Goal: Task Accomplishment & Management: Manage account settings

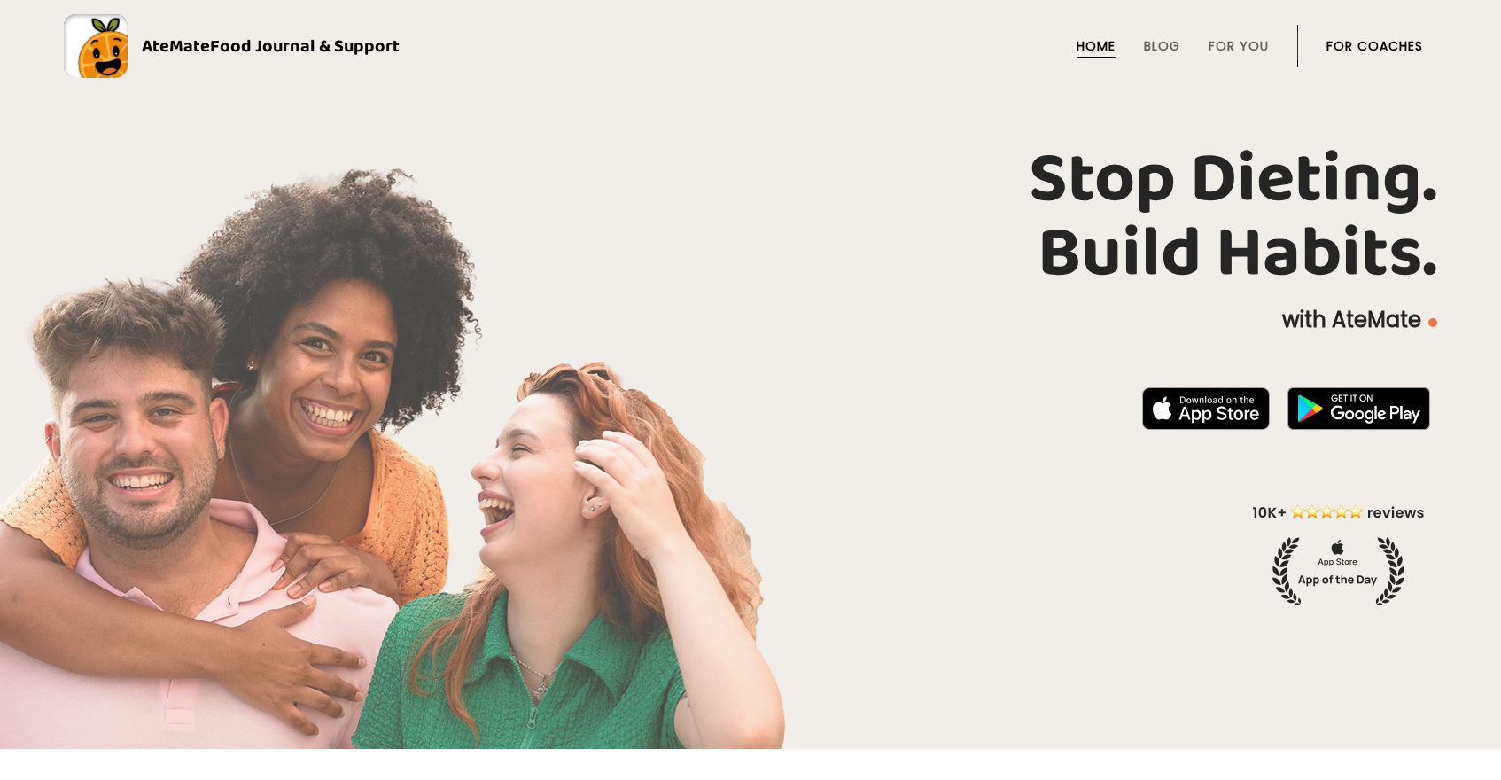
click at [1373, 51] on link "For Coaches" at bounding box center [1374, 46] width 97 height 14
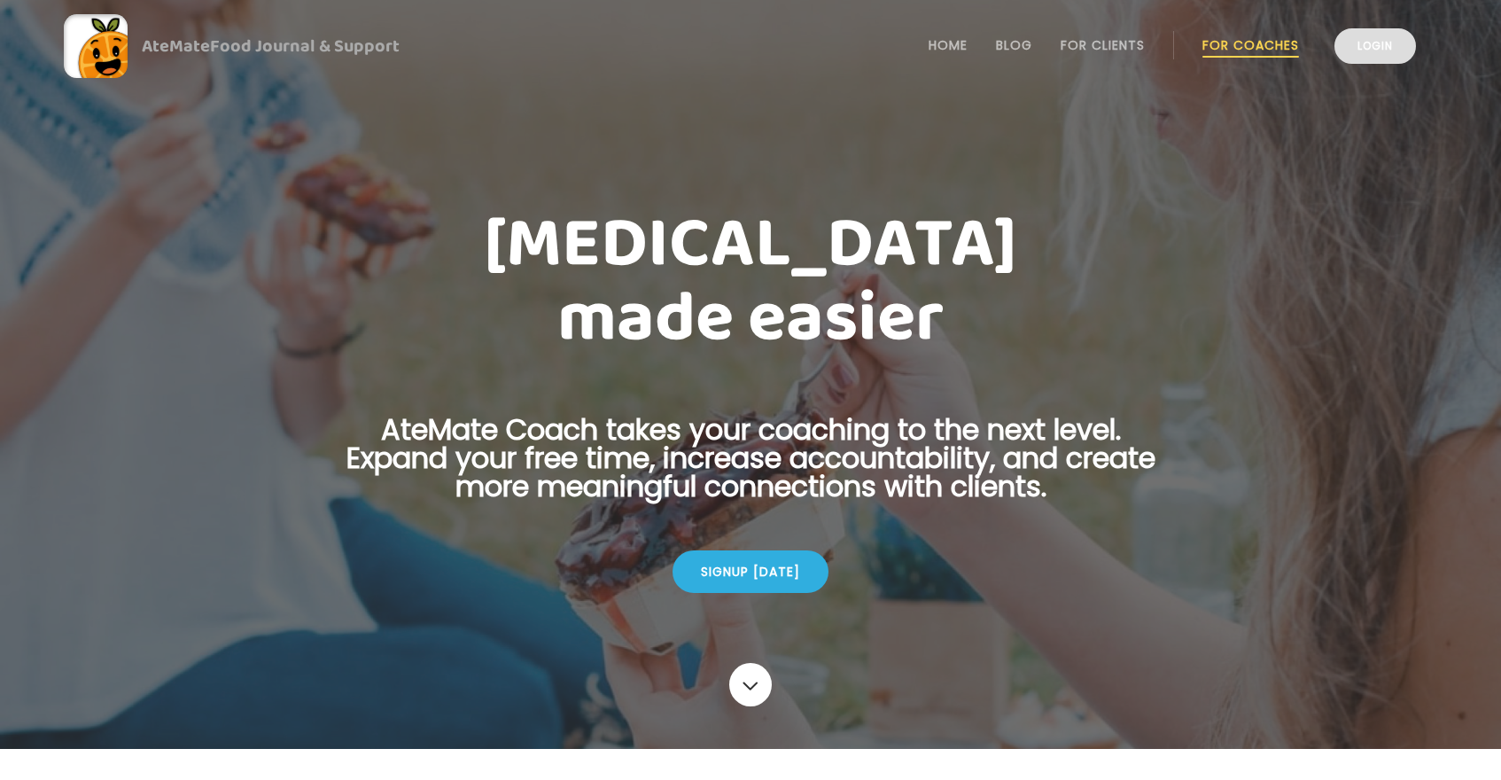
click at [1387, 55] on link "Login" at bounding box center [1374, 45] width 81 height 35
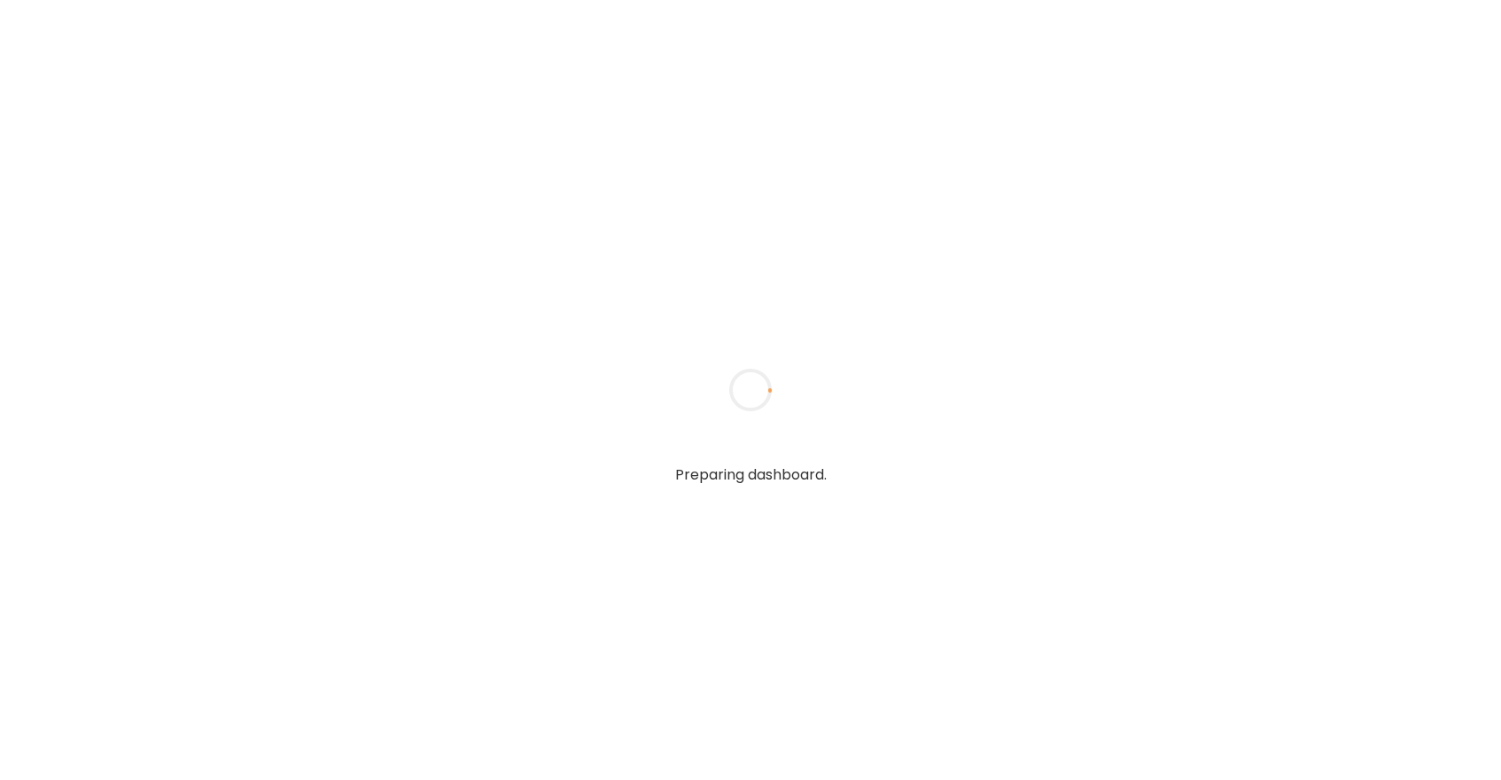
type textarea "**********"
type input "*****"
type input "**********"
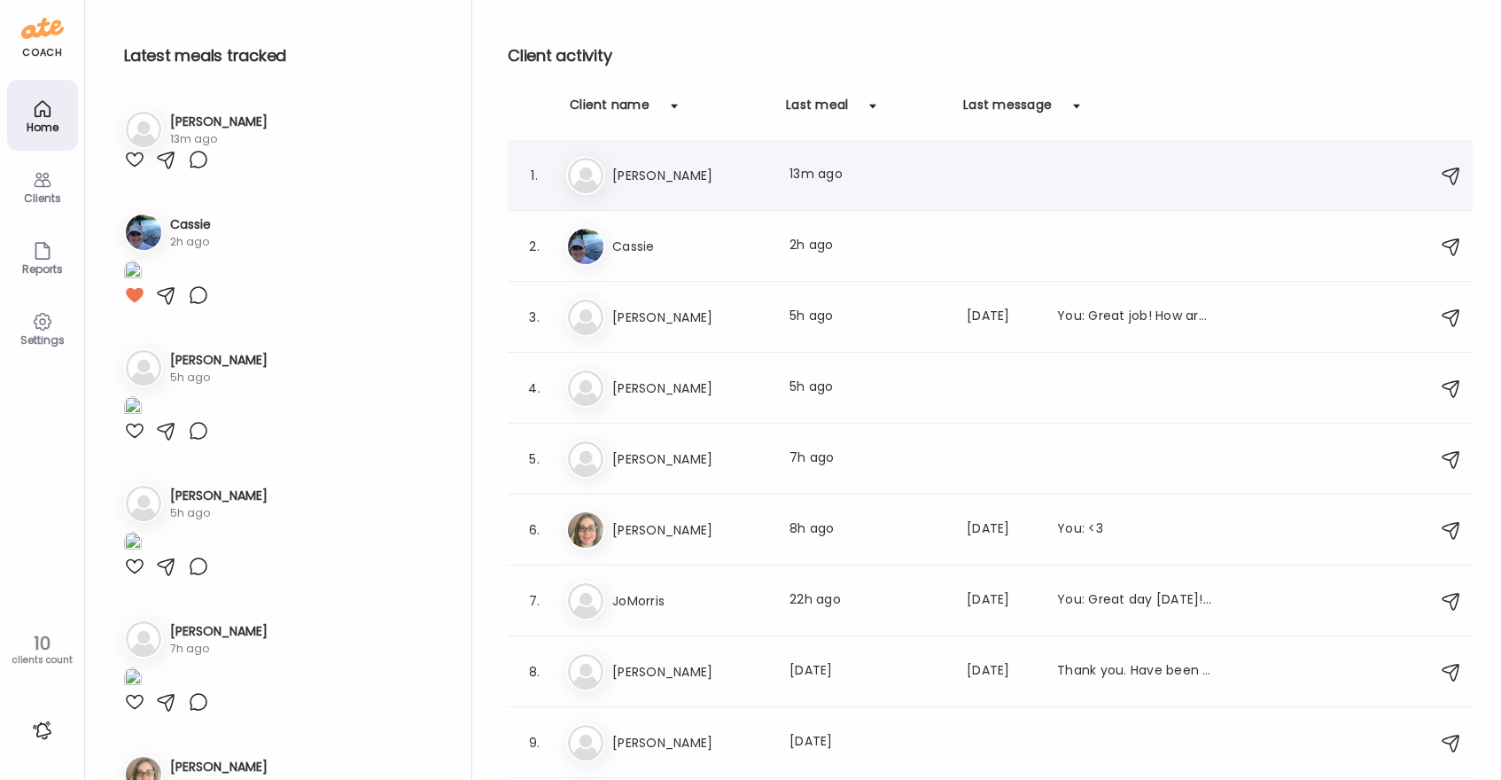
click at [817, 173] on div "Last meal: 13m ago" at bounding box center [867, 175] width 156 height 21
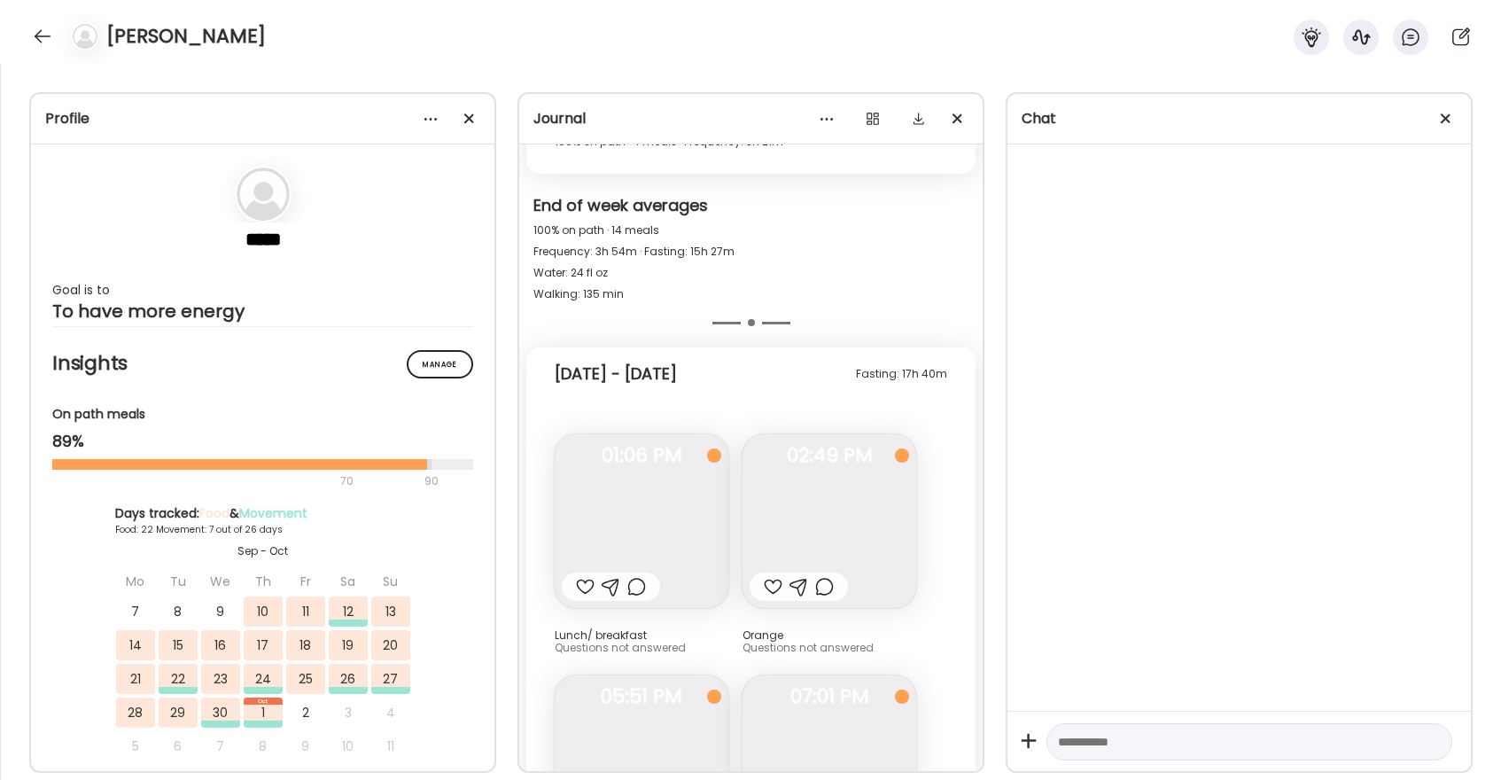
scroll to position [21333, 0]
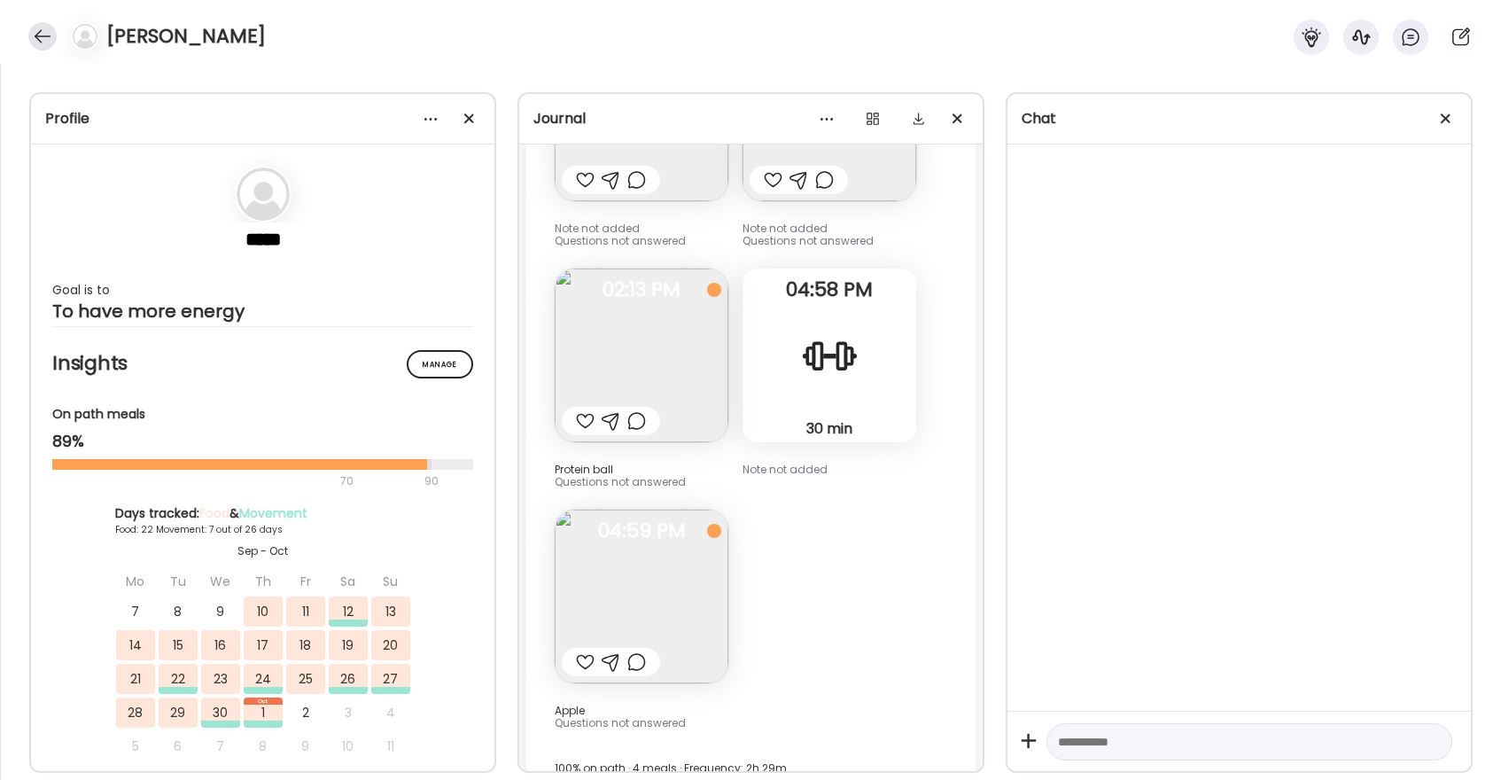
click at [37, 37] on div at bounding box center [42, 36] width 28 height 28
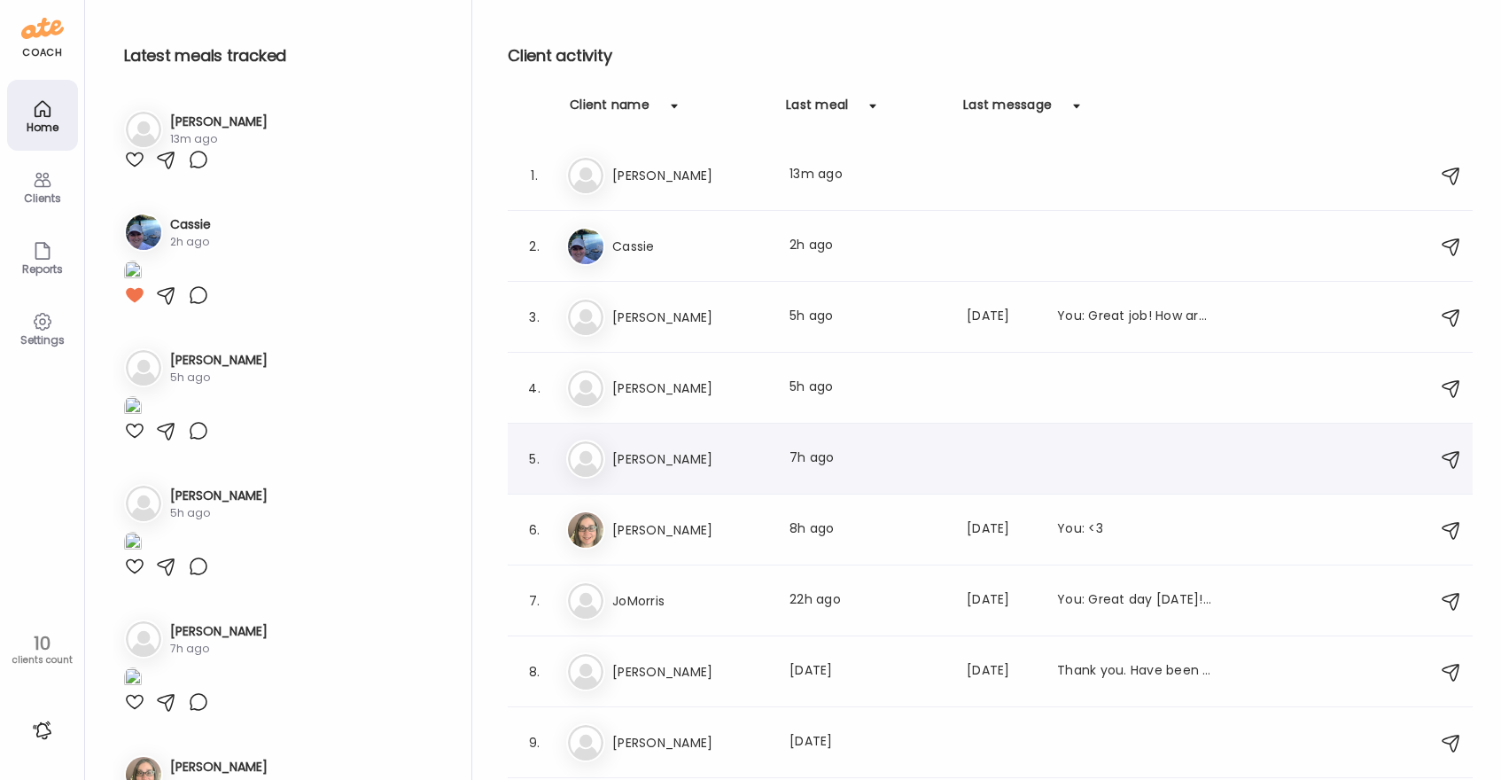
click at [798, 449] on div "Last meal: 7h ago" at bounding box center [867, 458] width 156 height 21
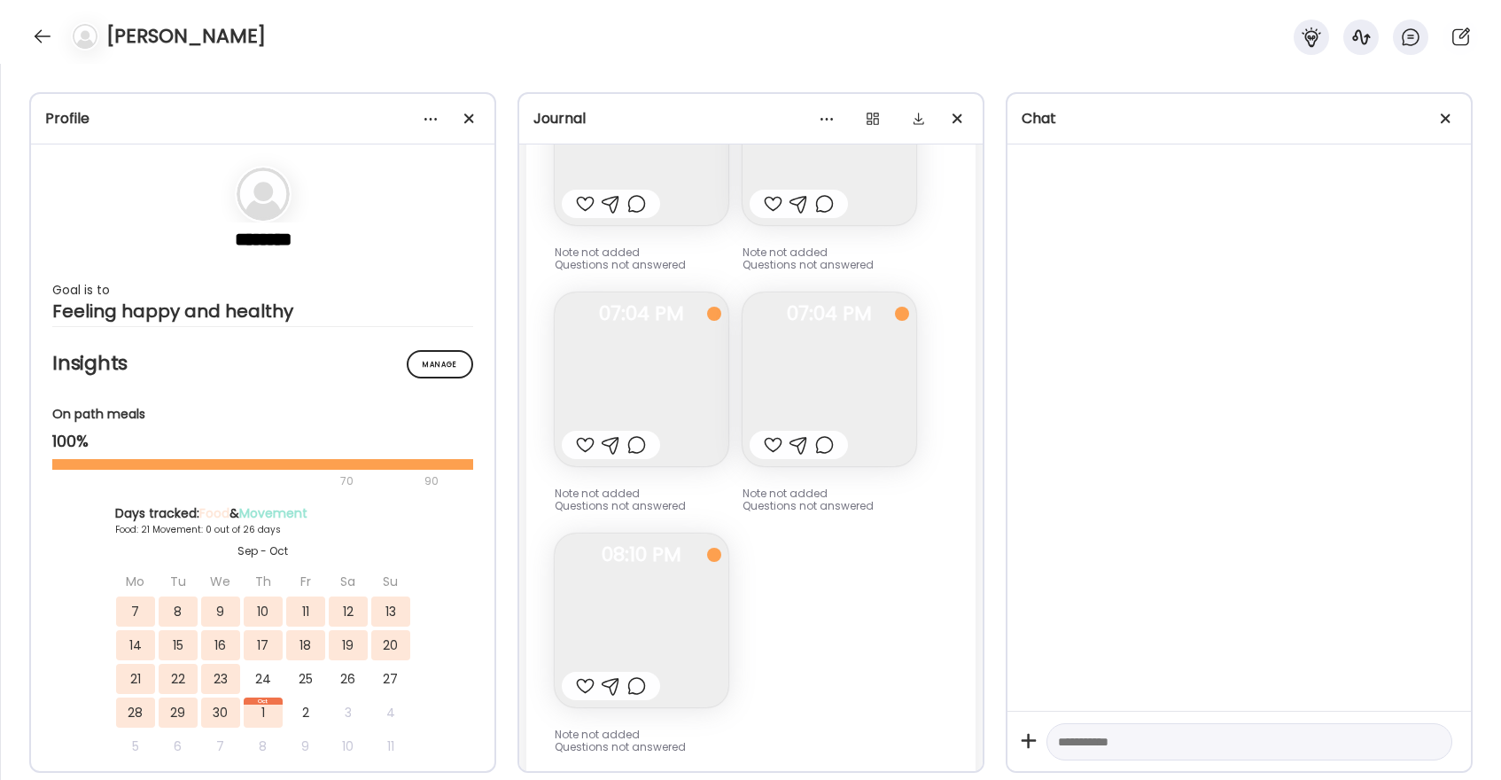
scroll to position [25224, 0]
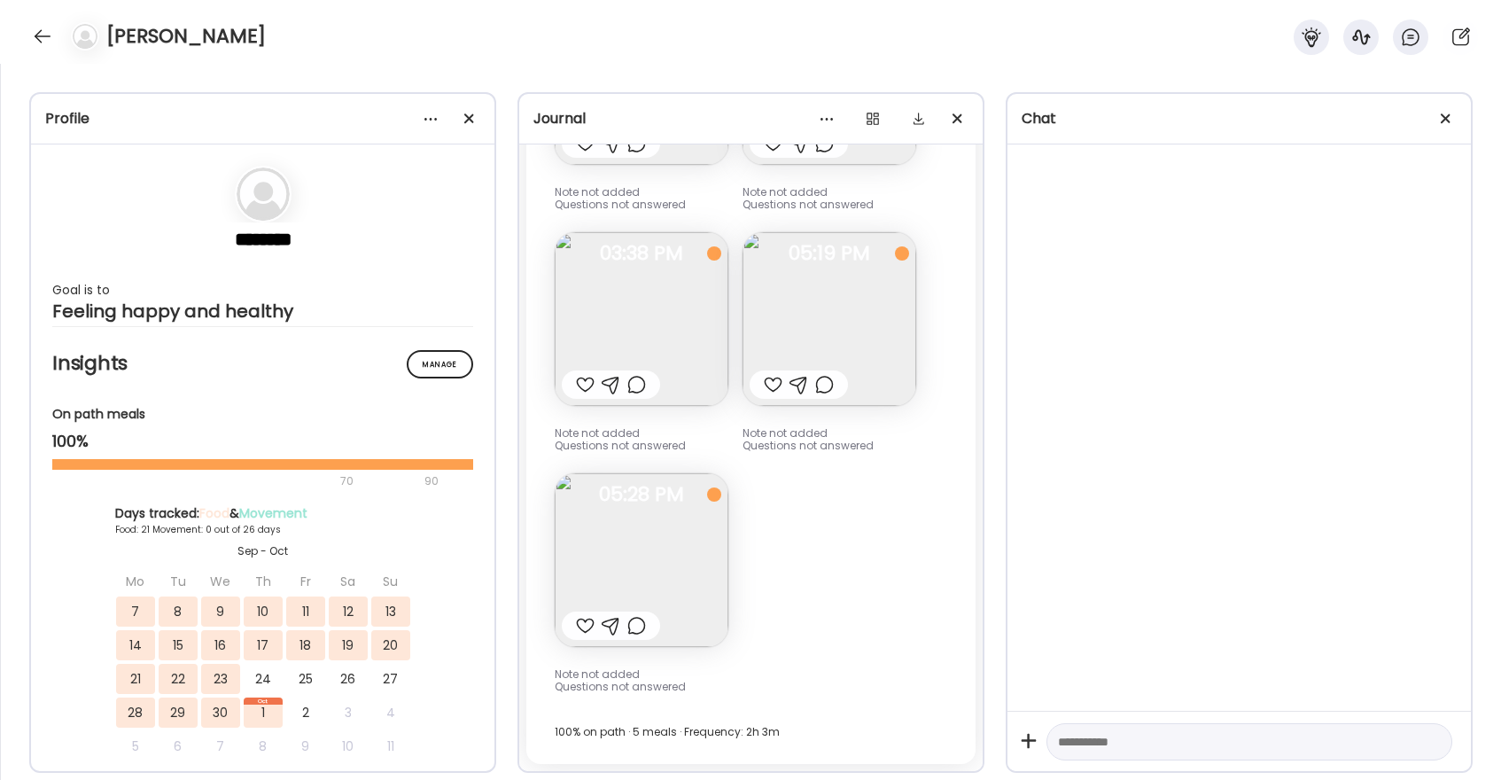
click at [582, 627] on div at bounding box center [585, 625] width 19 height 21
click at [580, 386] on div at bounding box center [585, 384] width 19 height 21
click at [770, 385] on div at bounding box center [773, 384] width 19 height 21
click at [808, 330] on img at bounding box center [829, 319] width 174 height 174
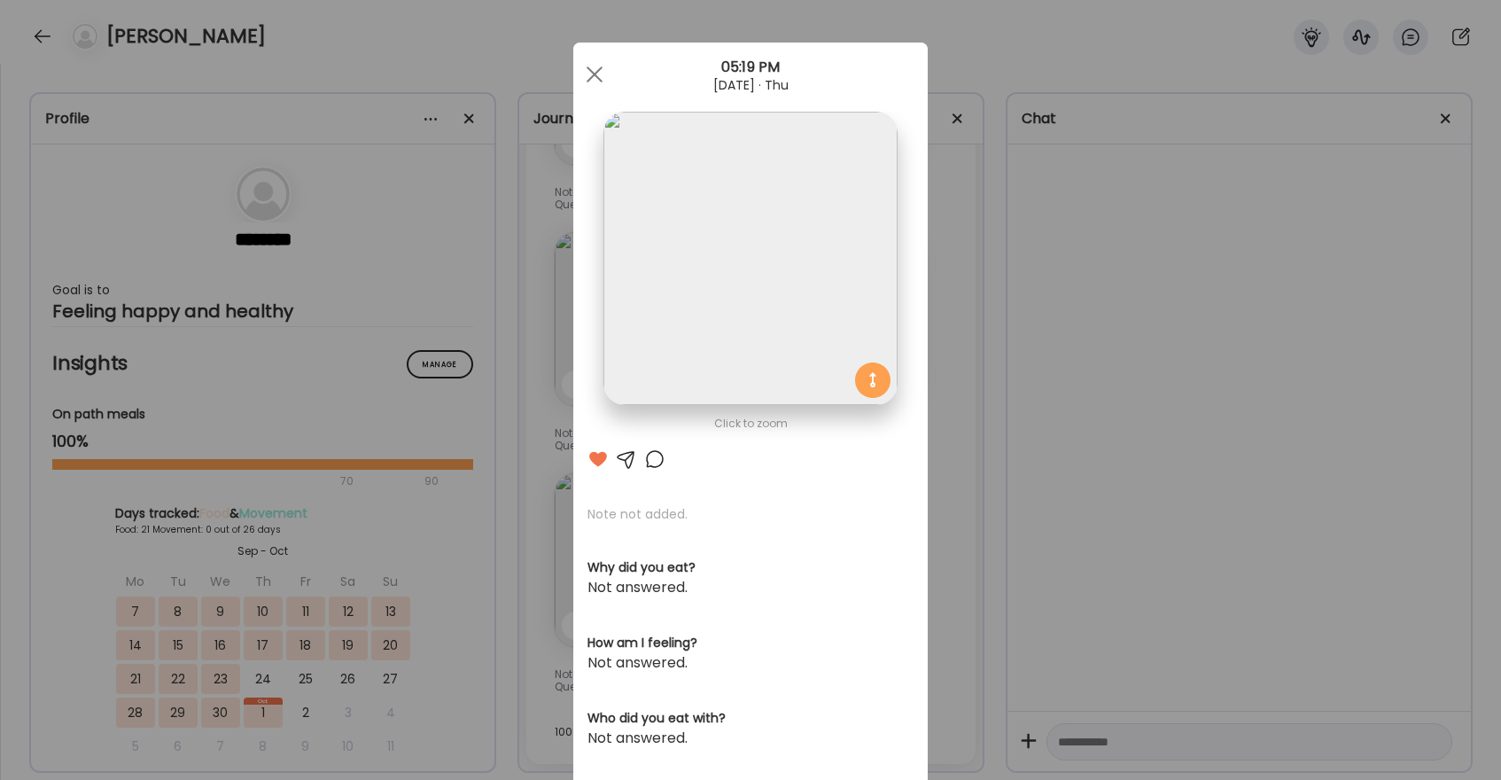
click at [729, 156] on img at bounding box center [749, 258] width 293 height 293
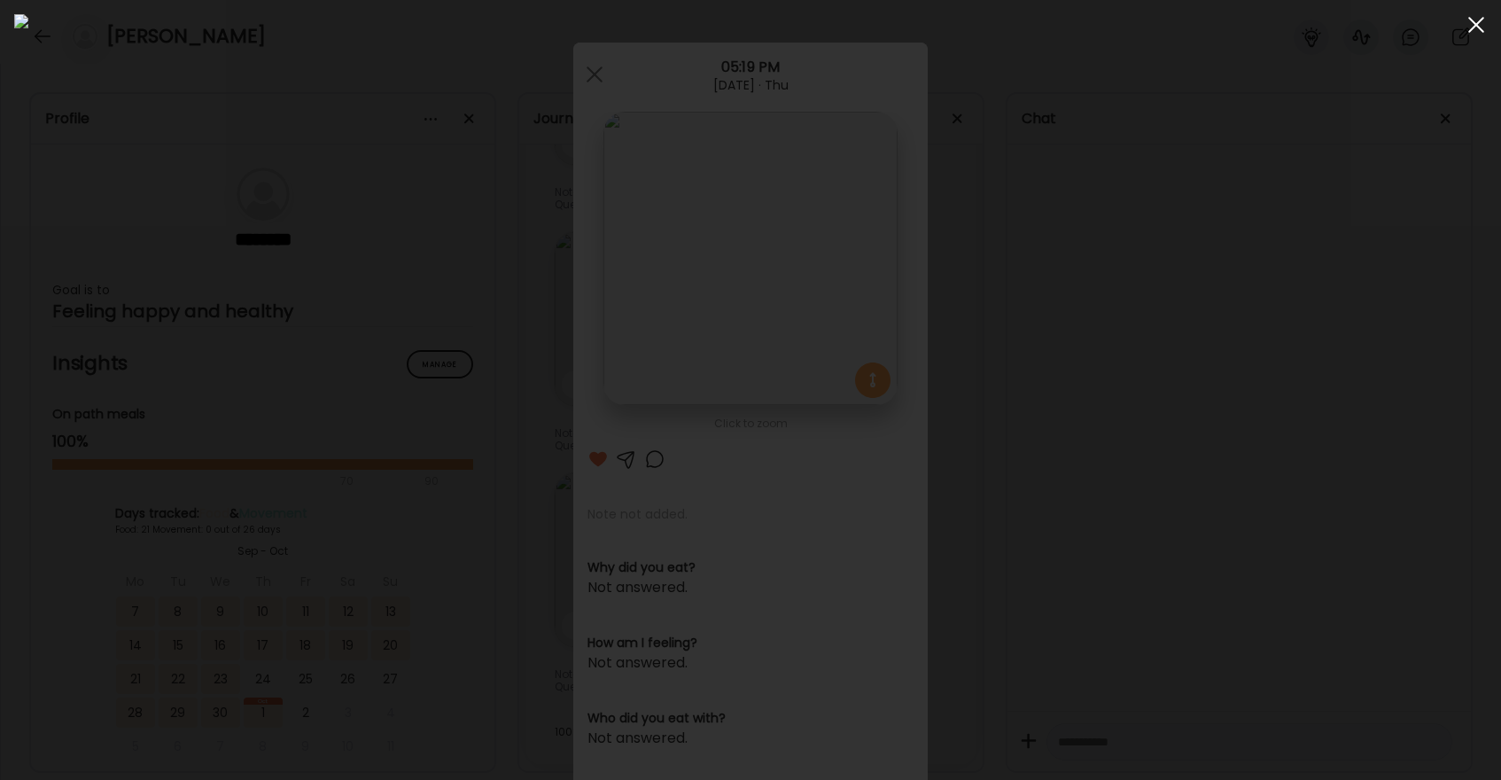
click at [1479, 26] on div at bounding box center [1475, 24] width 35 height 35
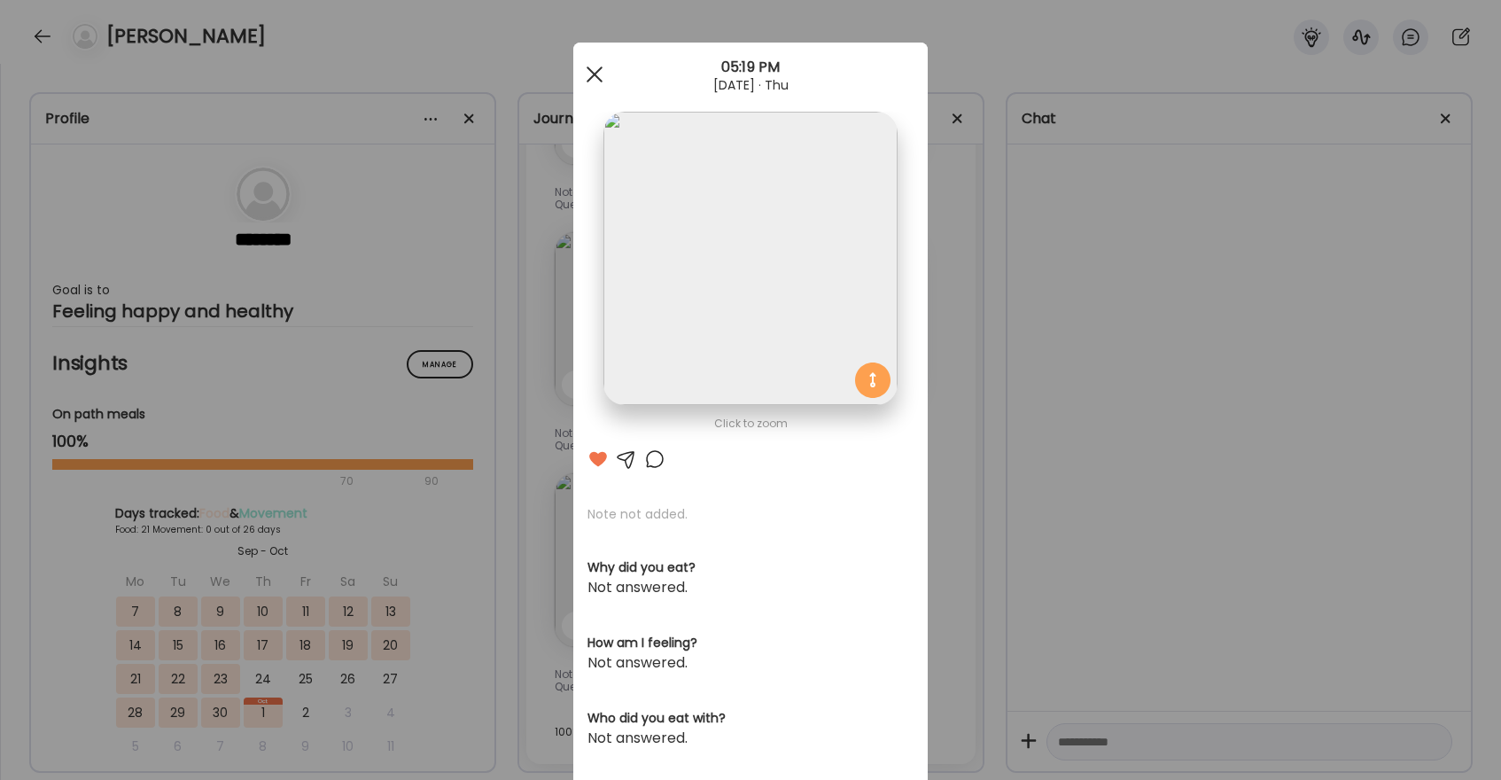
click at [600, 76] on div at bounding box center [594, 74] width 35 height 35
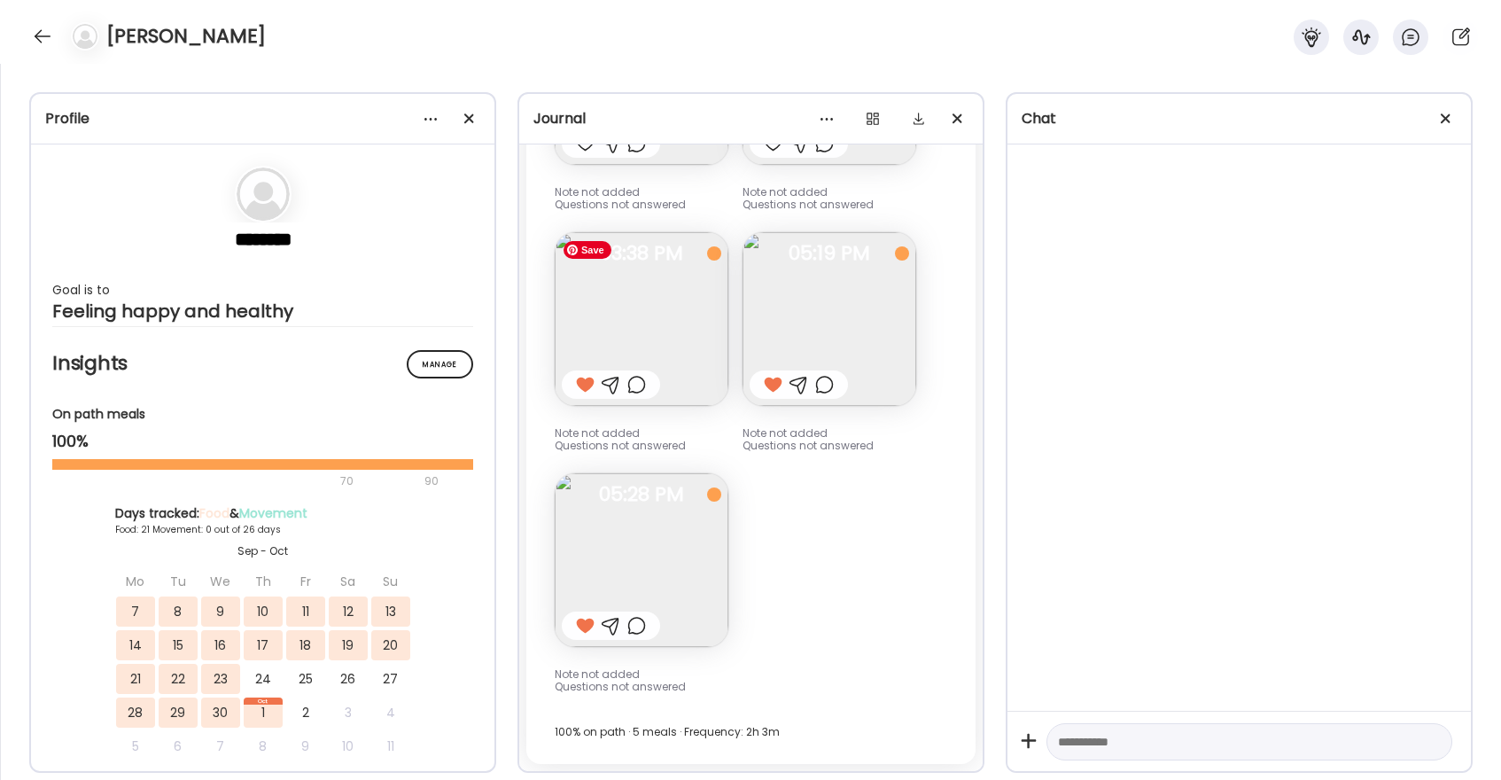
click at [613, 283] on img at bounding box center [642, 319] width 174 height 174
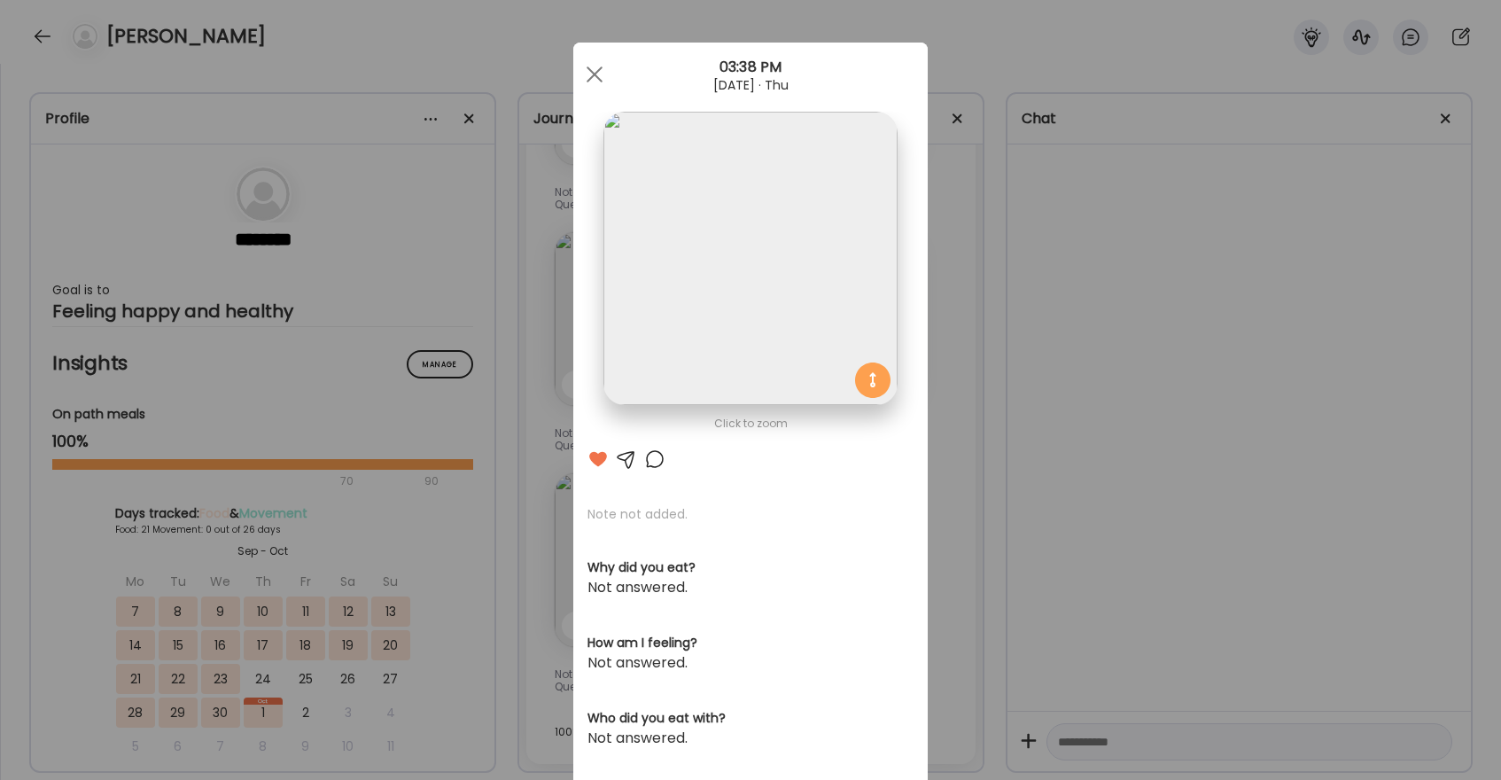
click at [725, 374] on img at bounding box center [749, 258] width 293 height 293
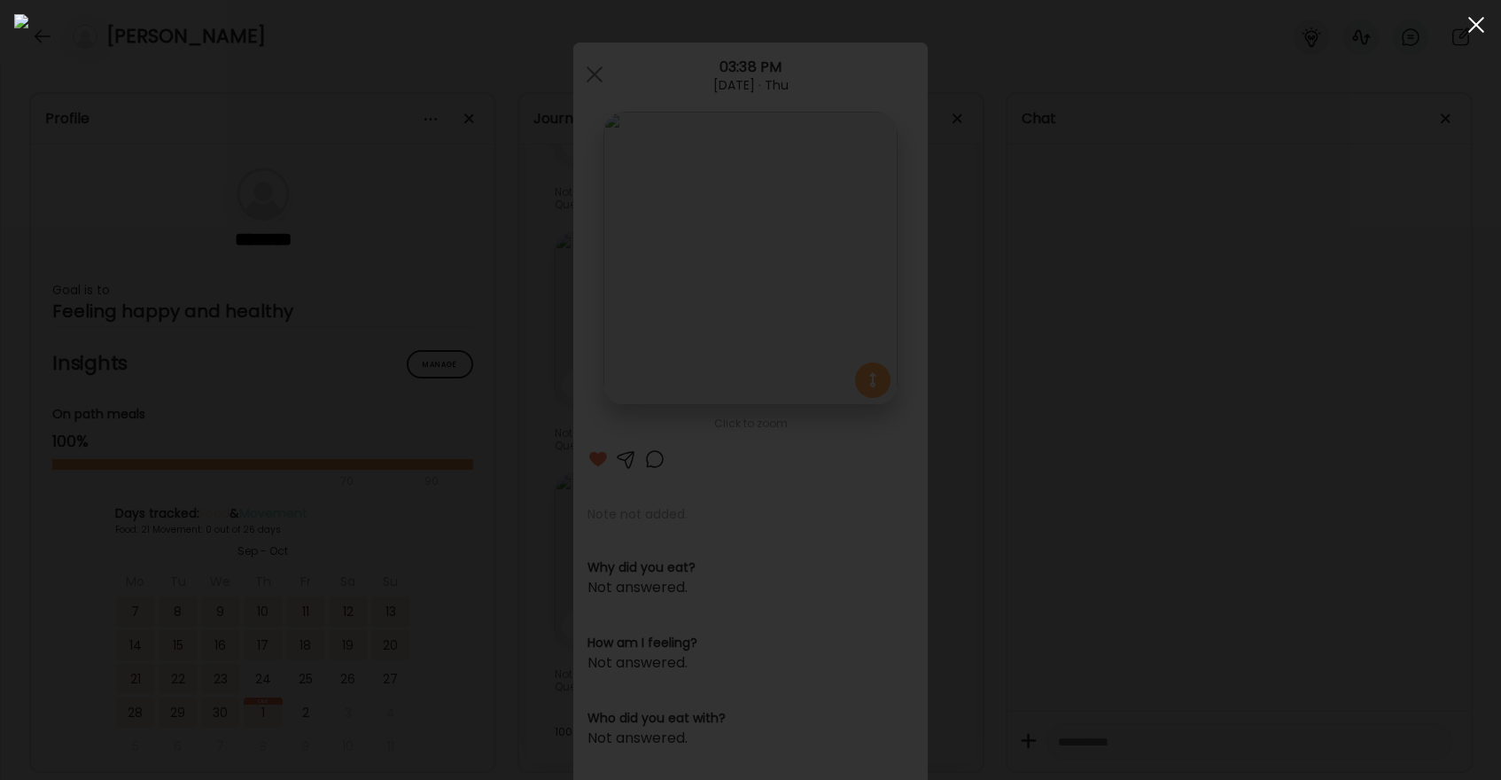
click at [1470, 32] on div at bounding box center [1475, 24] width 35 height 35
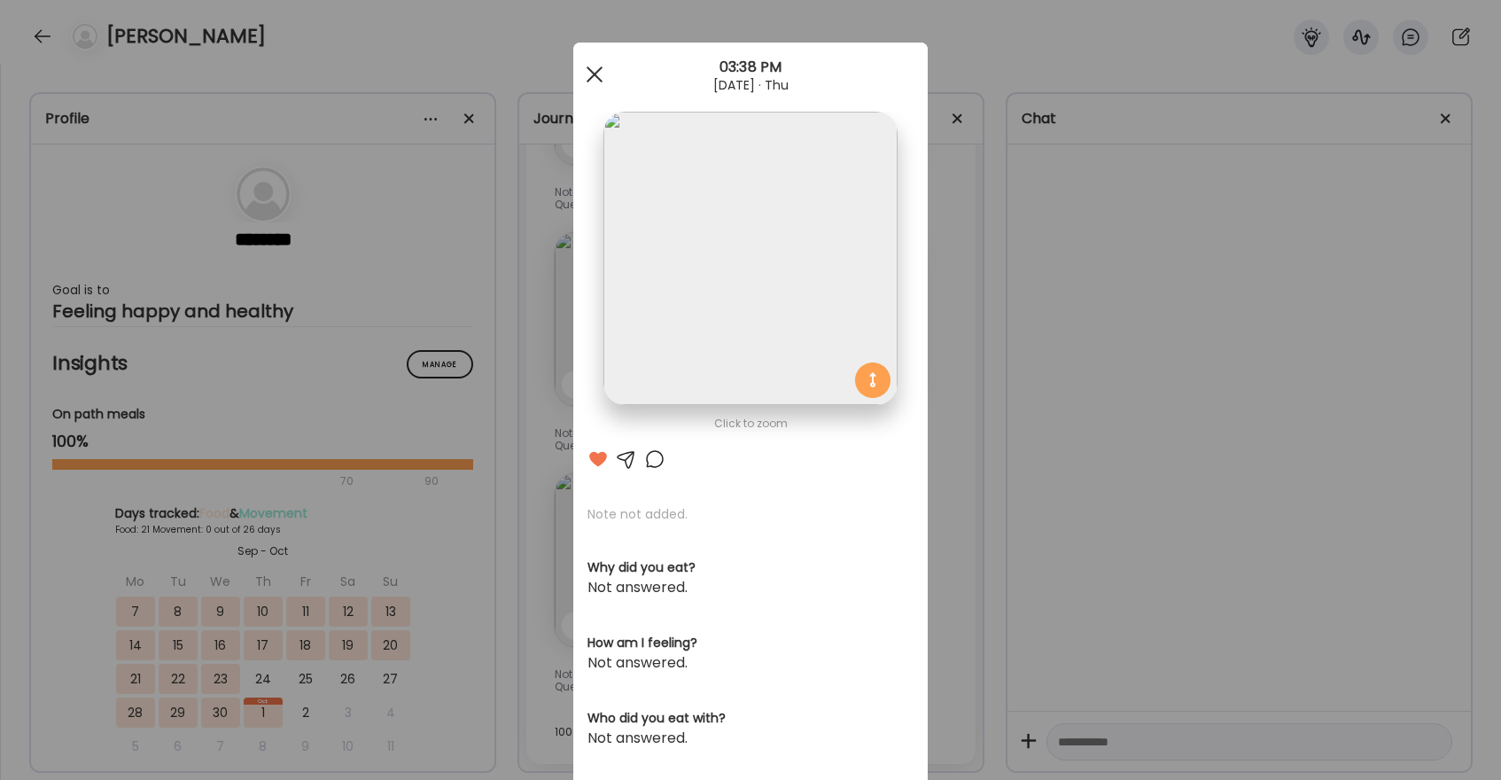
click at [601, 75] on div at bounding box center [594, 74] width 35 height 35
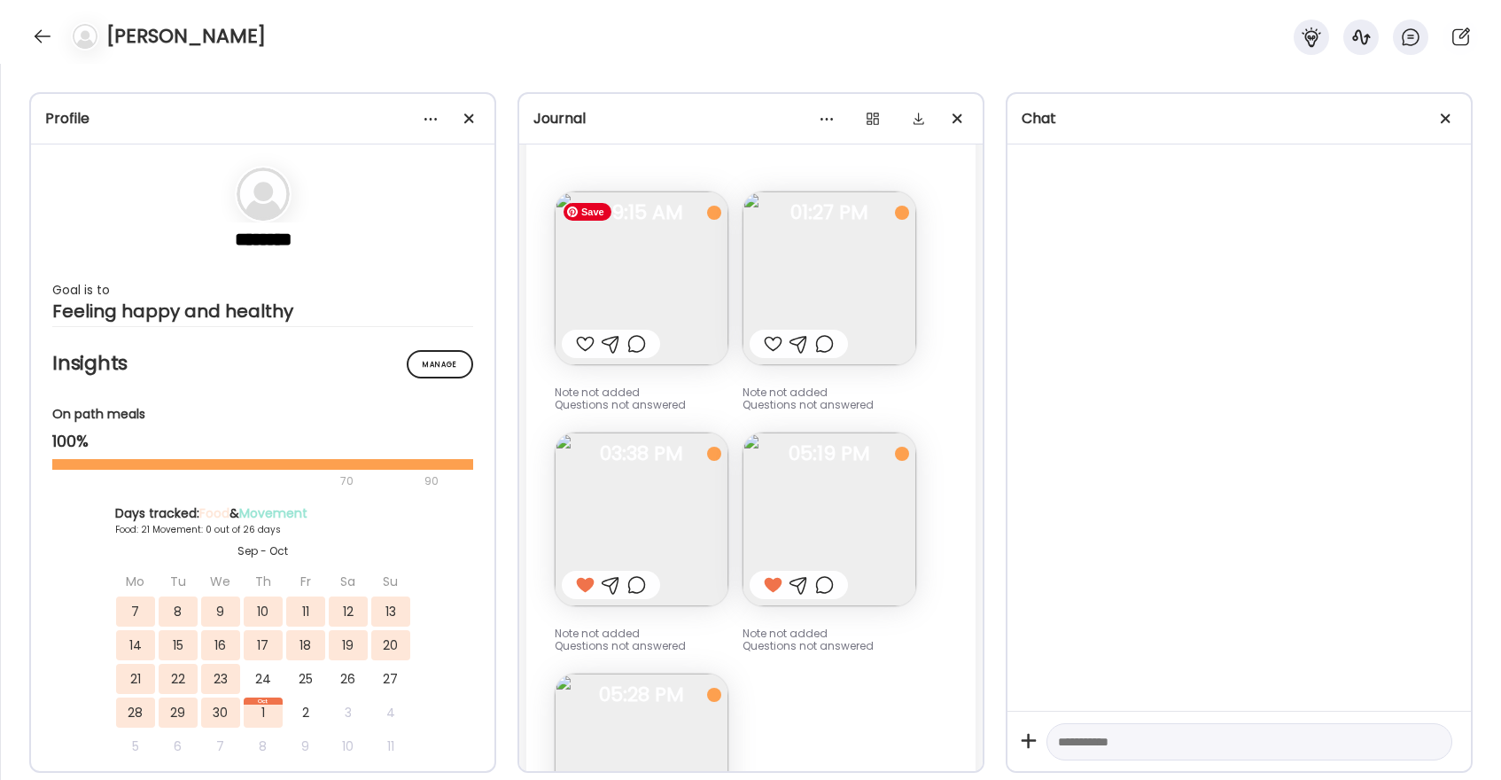
scroll to position [25018, 0]
click at [806, 276] on img at bounding box center [829, 285] width 174 height 174
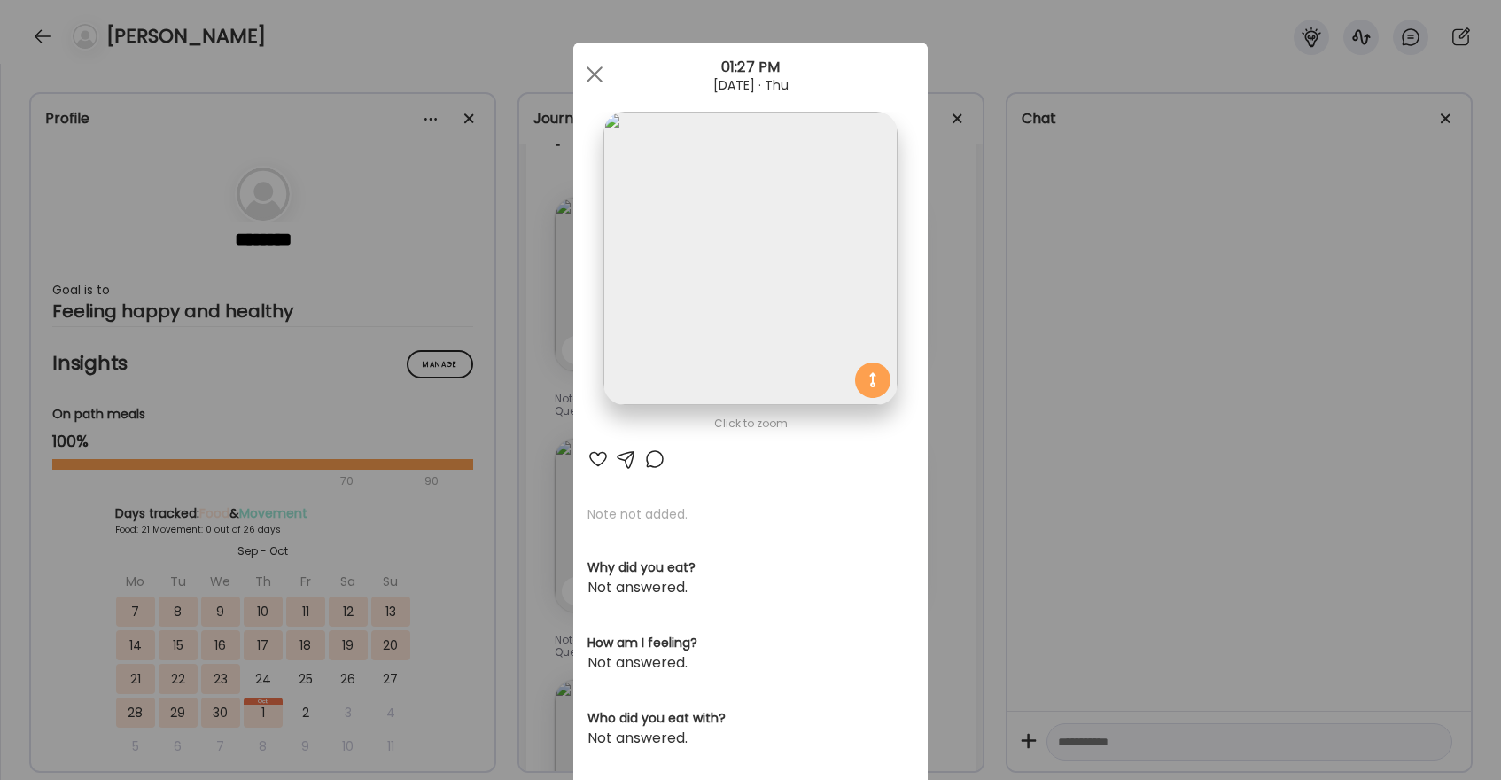
click at [780, 268] on img at bounding box center [749, 258] width 293 height 293
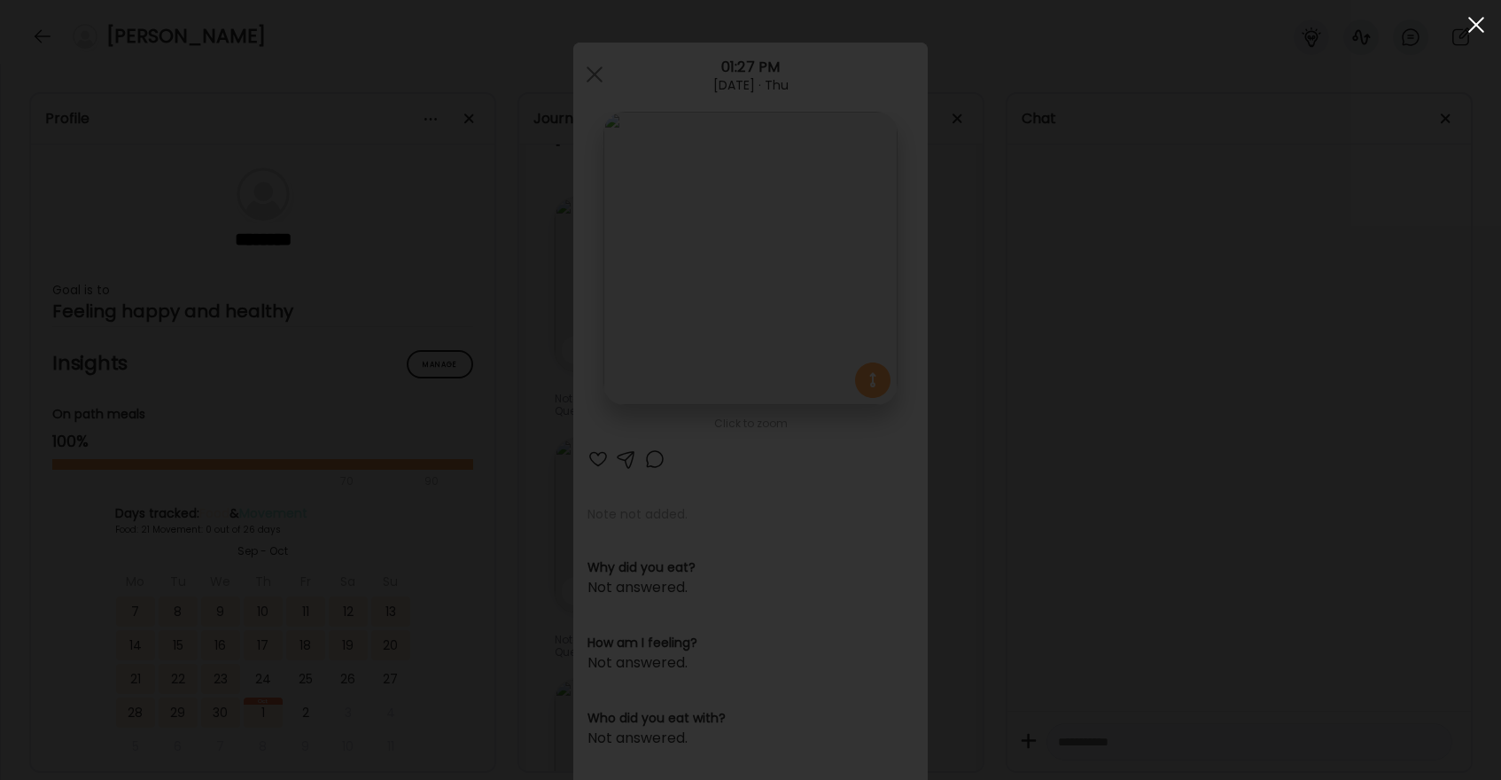
click at [1470, 29] on span at bounding box center [1476, 25] width 16 height 16
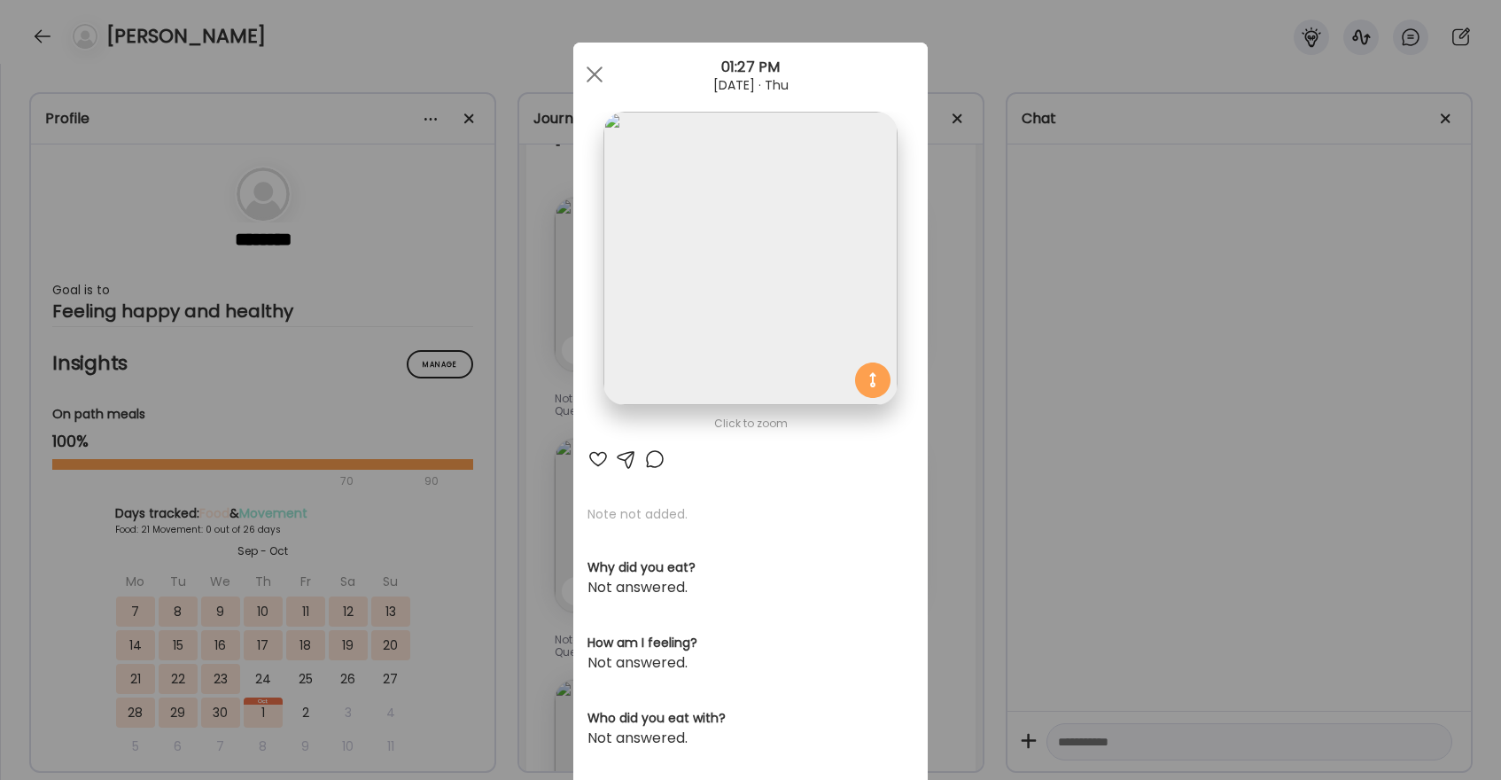
click at [596, 455] on div at bounding box center [597, 458] width 21 height 21
click at [644, 458] on div at bounding box center [654, 458] width 21 height 21
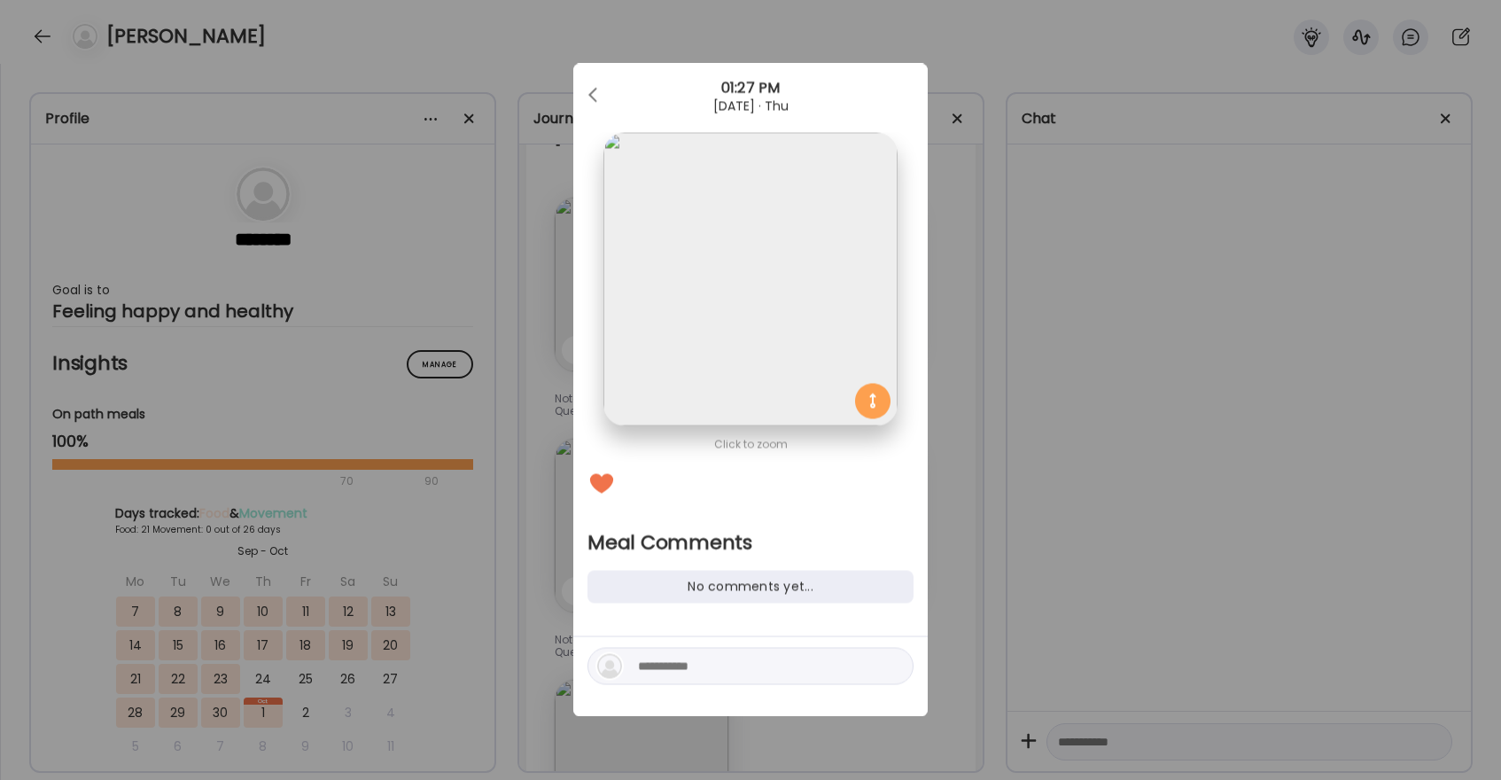
click at [659, 679] on div at bounding box center [750, 666] width 326 height 37
click at [657, 665] on textarea at bounding box center [757, 666] width 239 height 21
type textarea "**********"
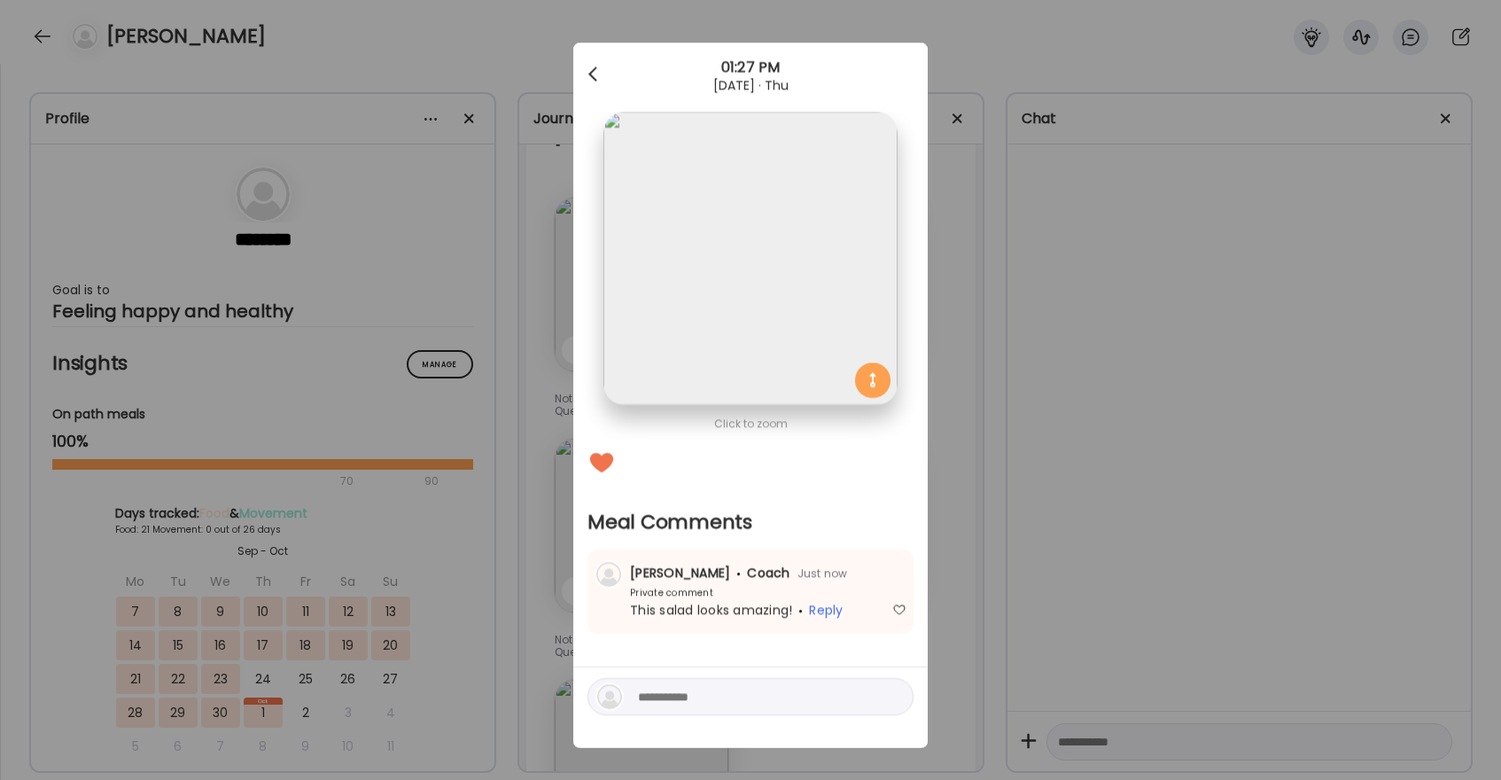
click at [586, 64] on div at bounding box center [594, 74] width 35 height 35
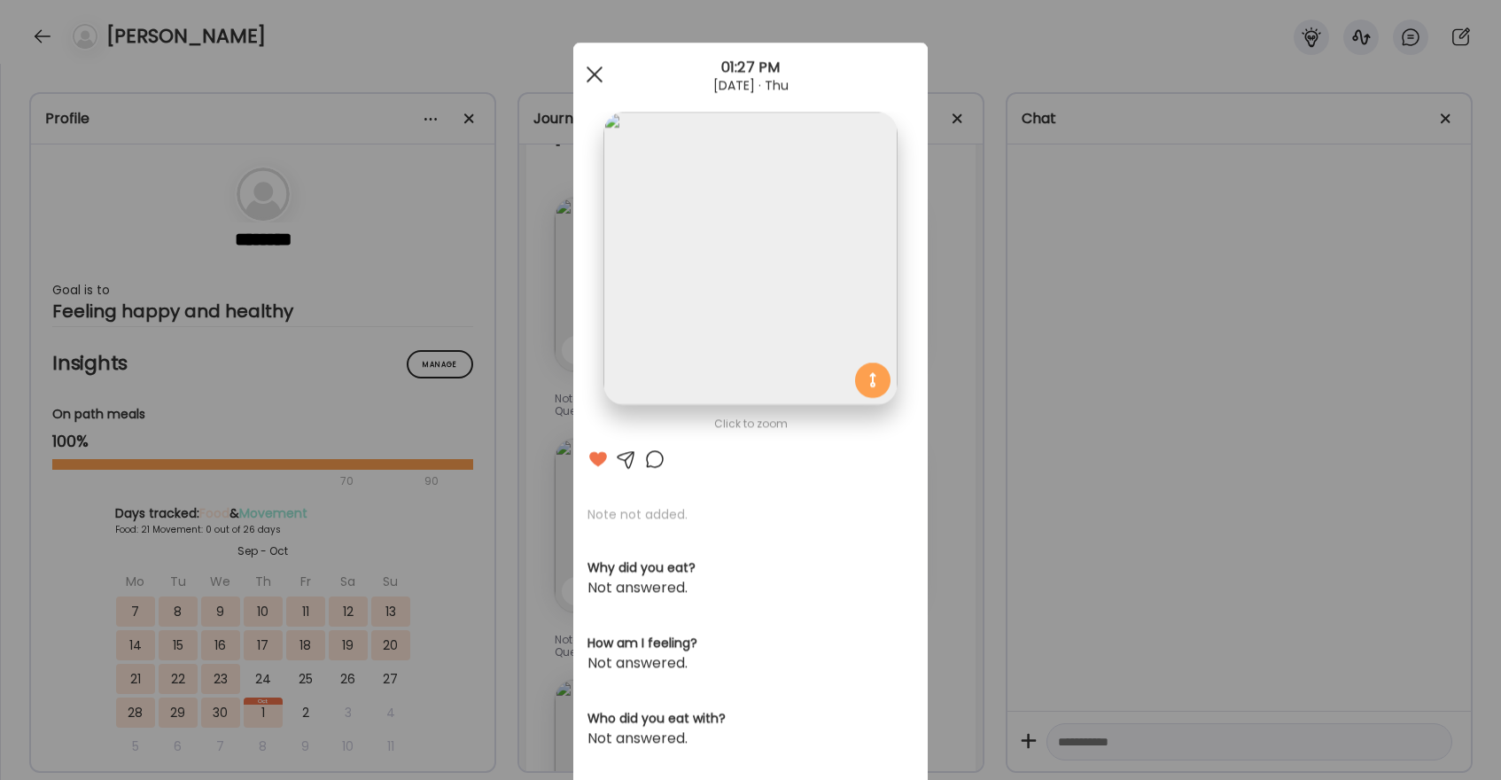
click at [593, 74] on span at bounding box center [594, 74] width 16 height 16
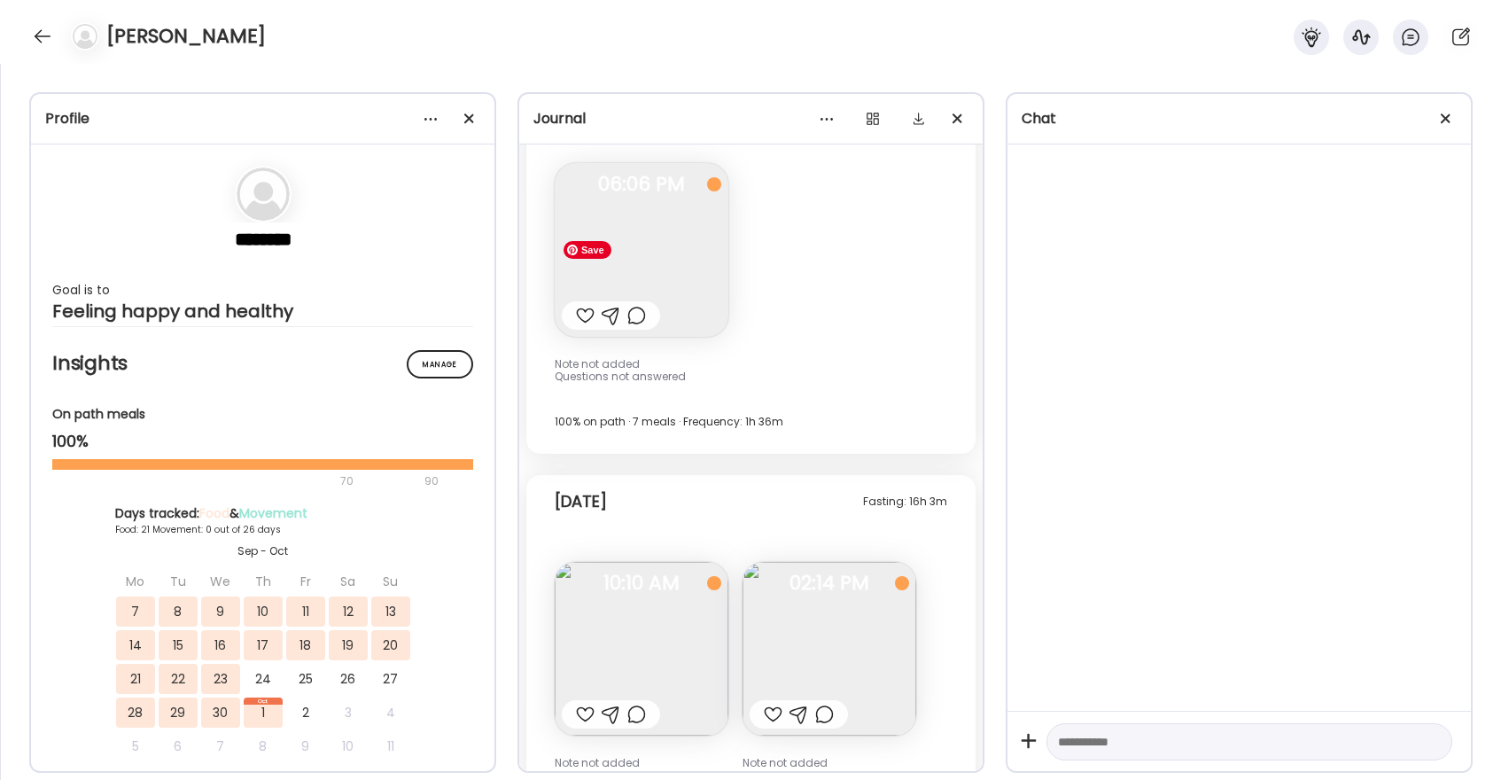
scroll to position [23756, 0]
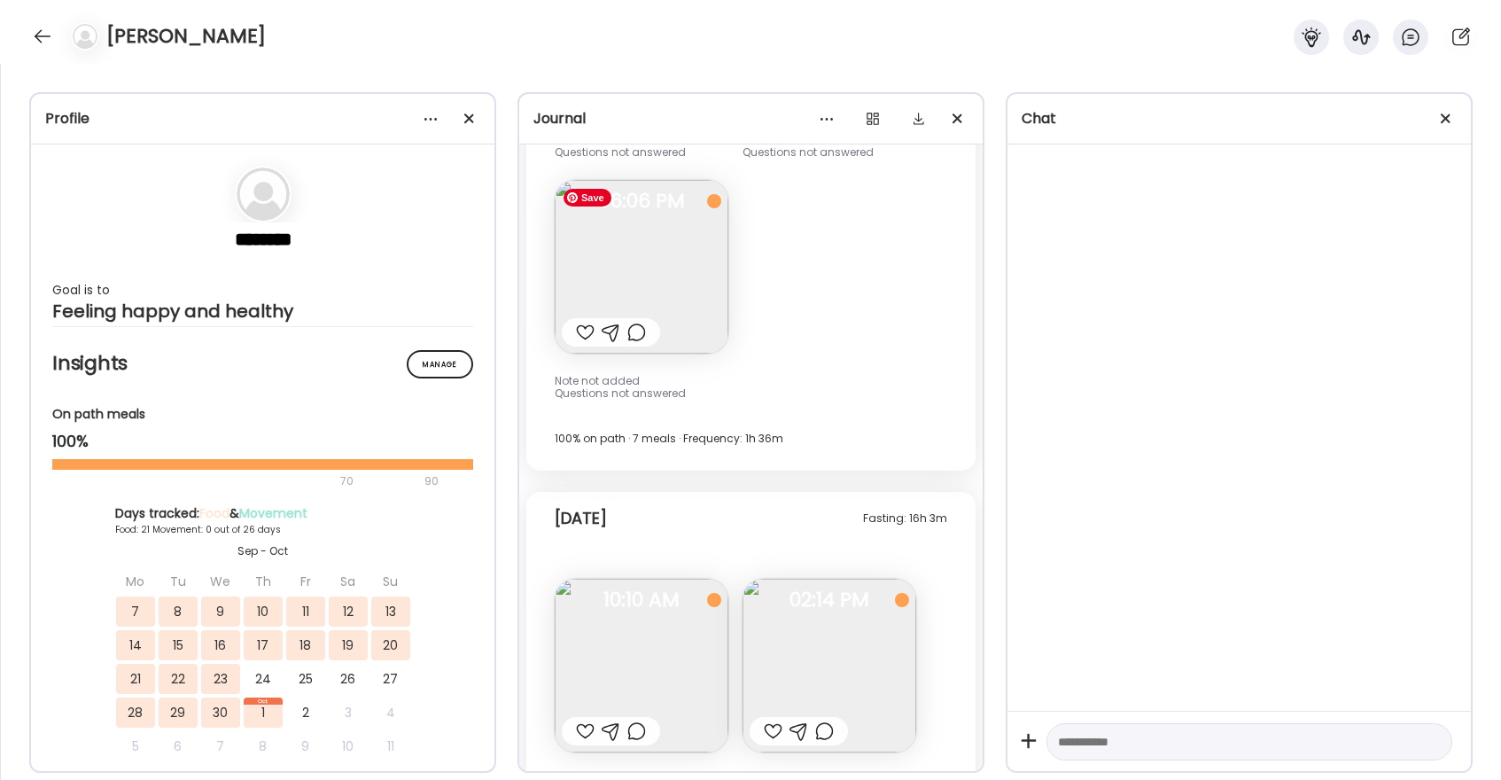
click at [632, 277] on img at bounding box center [642, 267] width 174 height 174
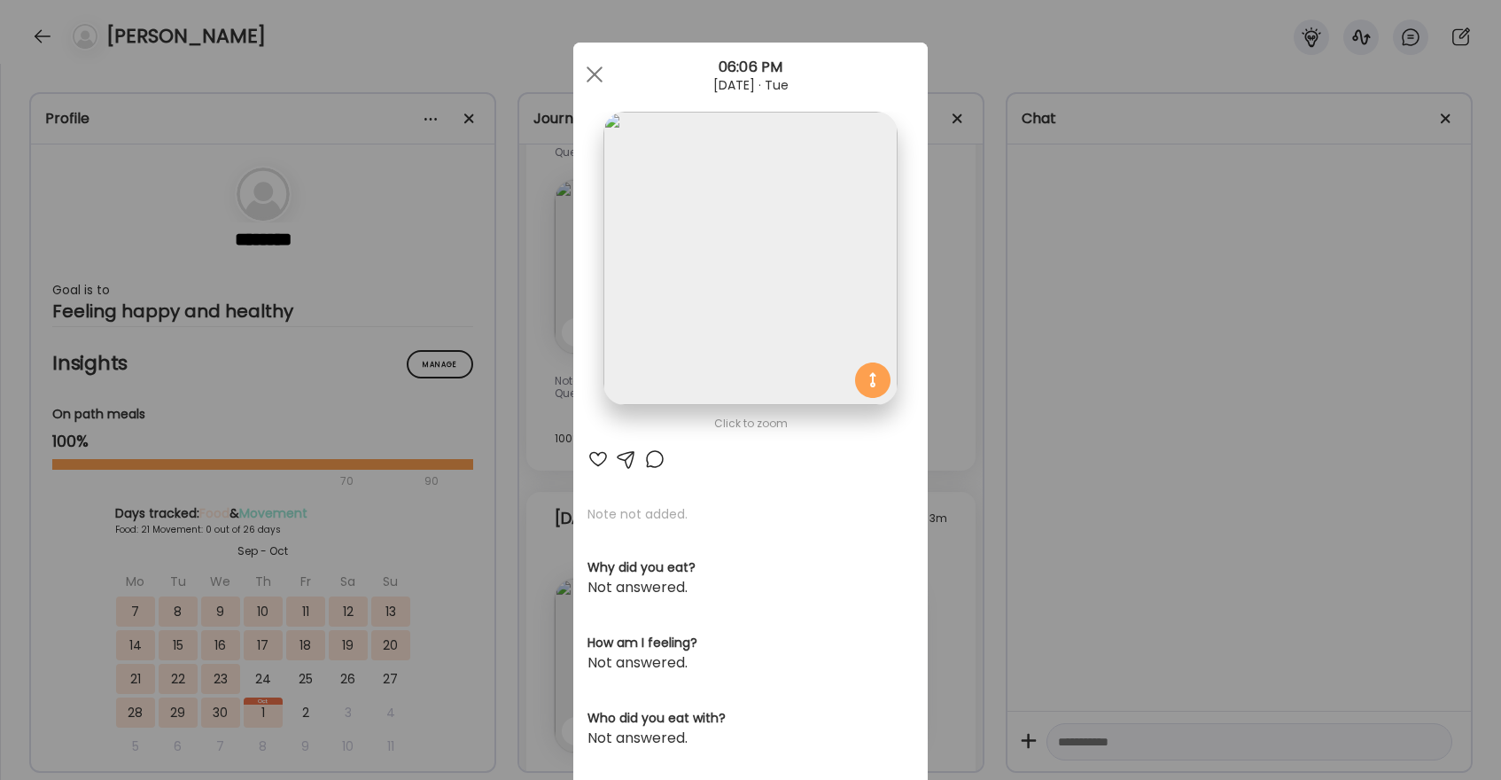
click at [707, 262] on img at bounding box center [749, 258] width 293 height 293
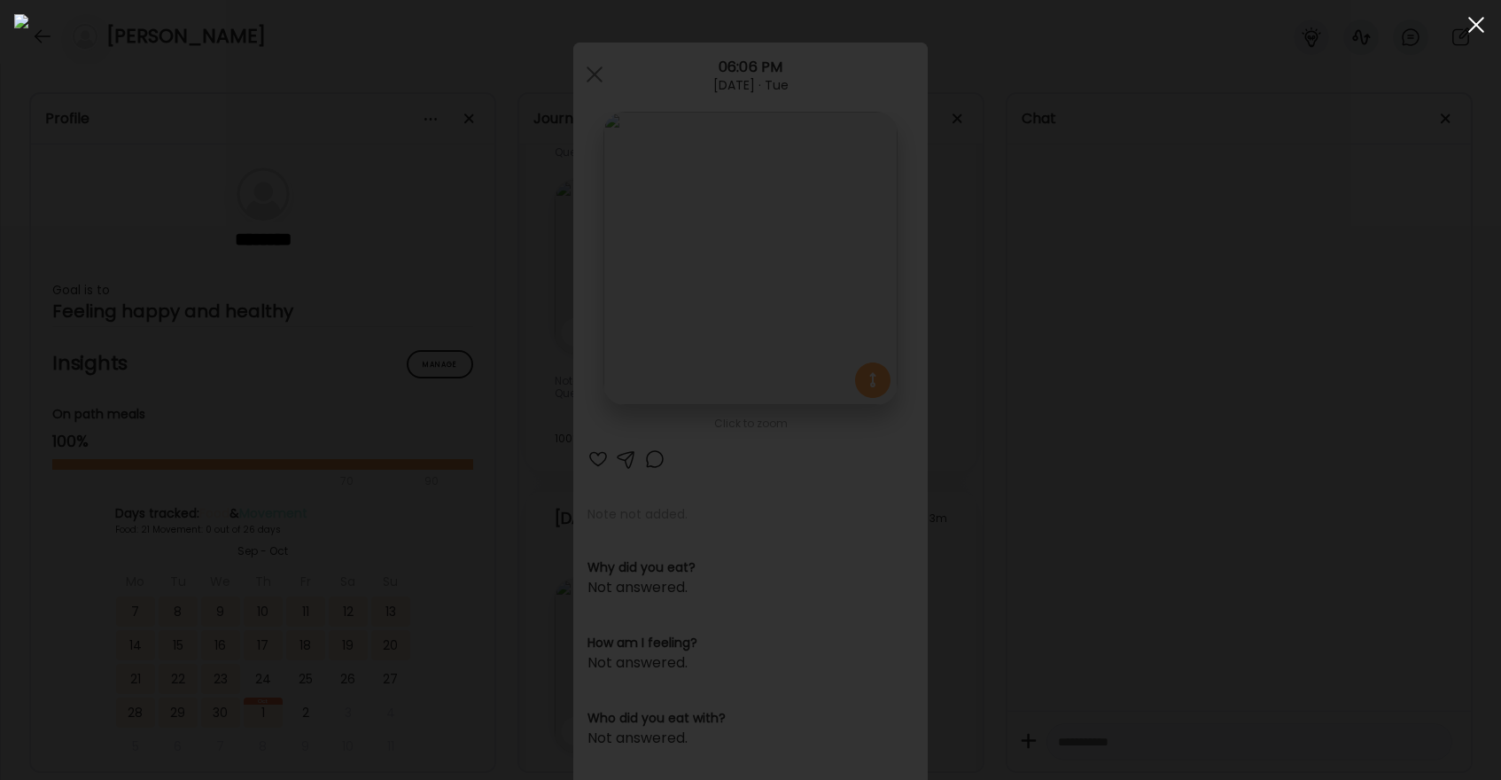
click at [1479, 27] on span at bounding box center [1476, 25] width 16 height 16
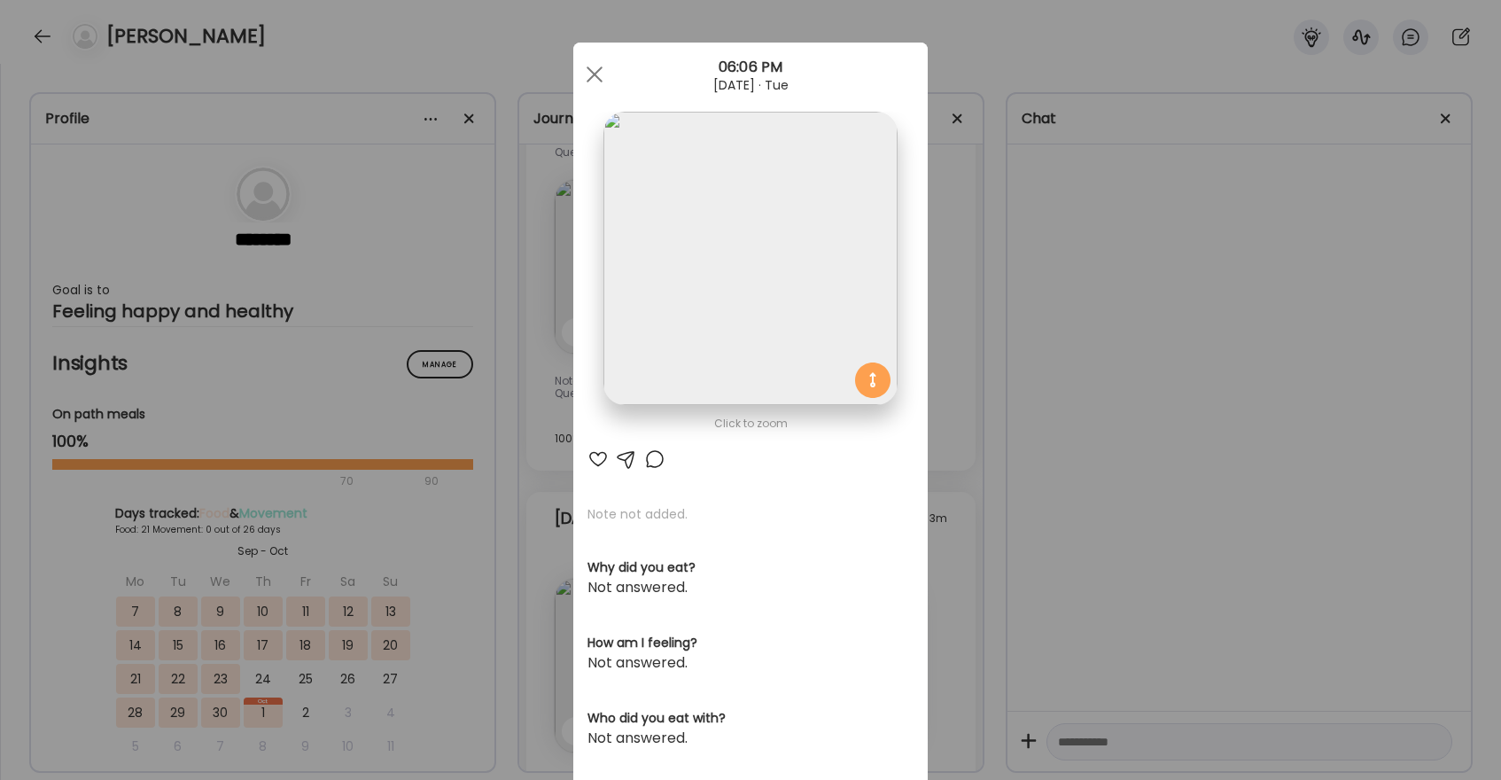
click at [1439, 119] on div "Ate Coach Dashboard Wahoo! It’s official Take a moment to set up your Coach Pro…" at bounding box center [750, 390] width 1501 height 780
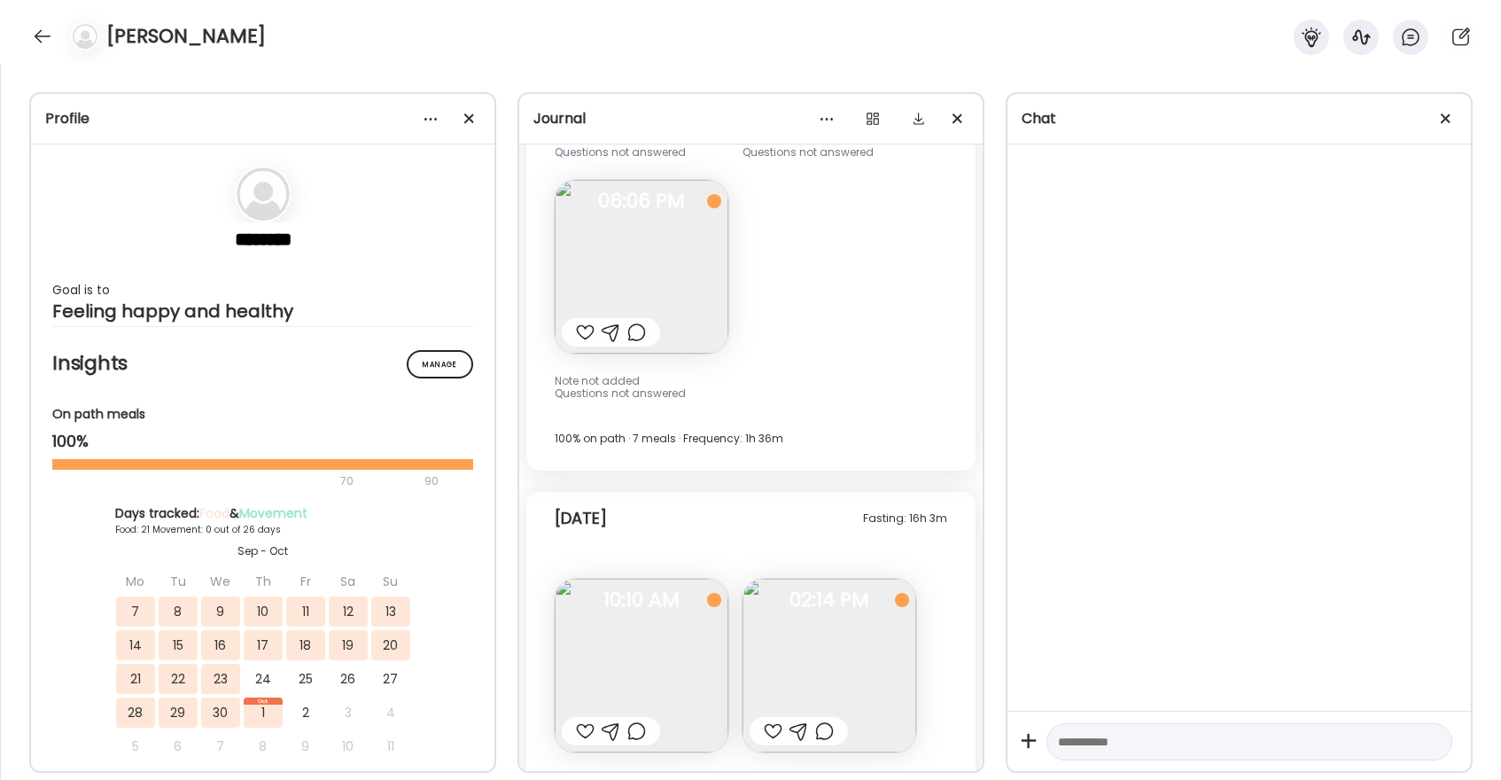
click at [25, 34] on div "Patricia" at bounding box center [750, 32] width 1501 height 64
click at [38, 34] on div at bounding box center [42, 36] width 28 height 28
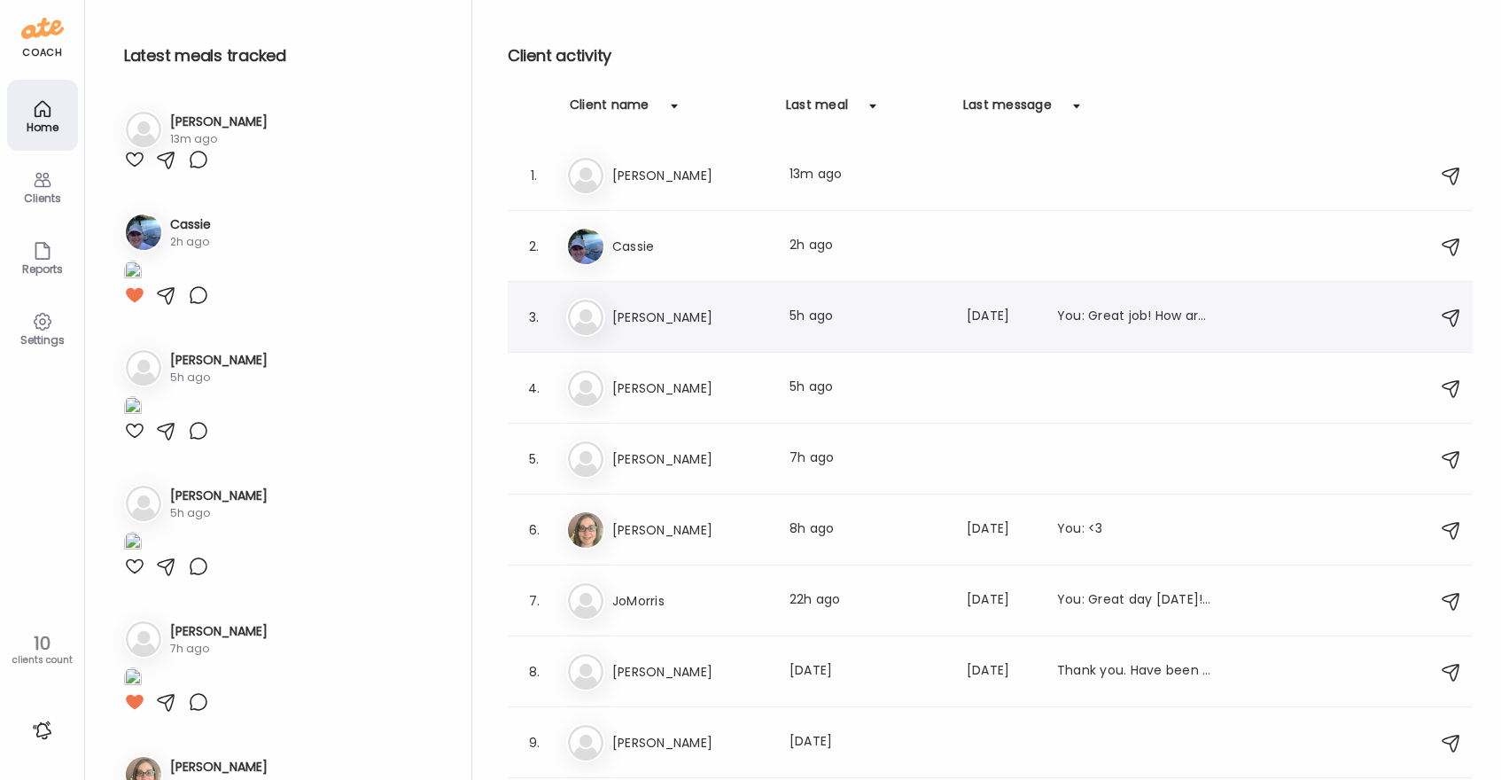
click at [627, 337] on div "3. Ju Judy Last meal: 5h ago Last message: 23d ago You: Great job! How are you …" at bounding box center [990, 317] width 965 height 71
click at [646, 322] on h3 "Judy" at bounding box center [690, 316] width 156 height 21
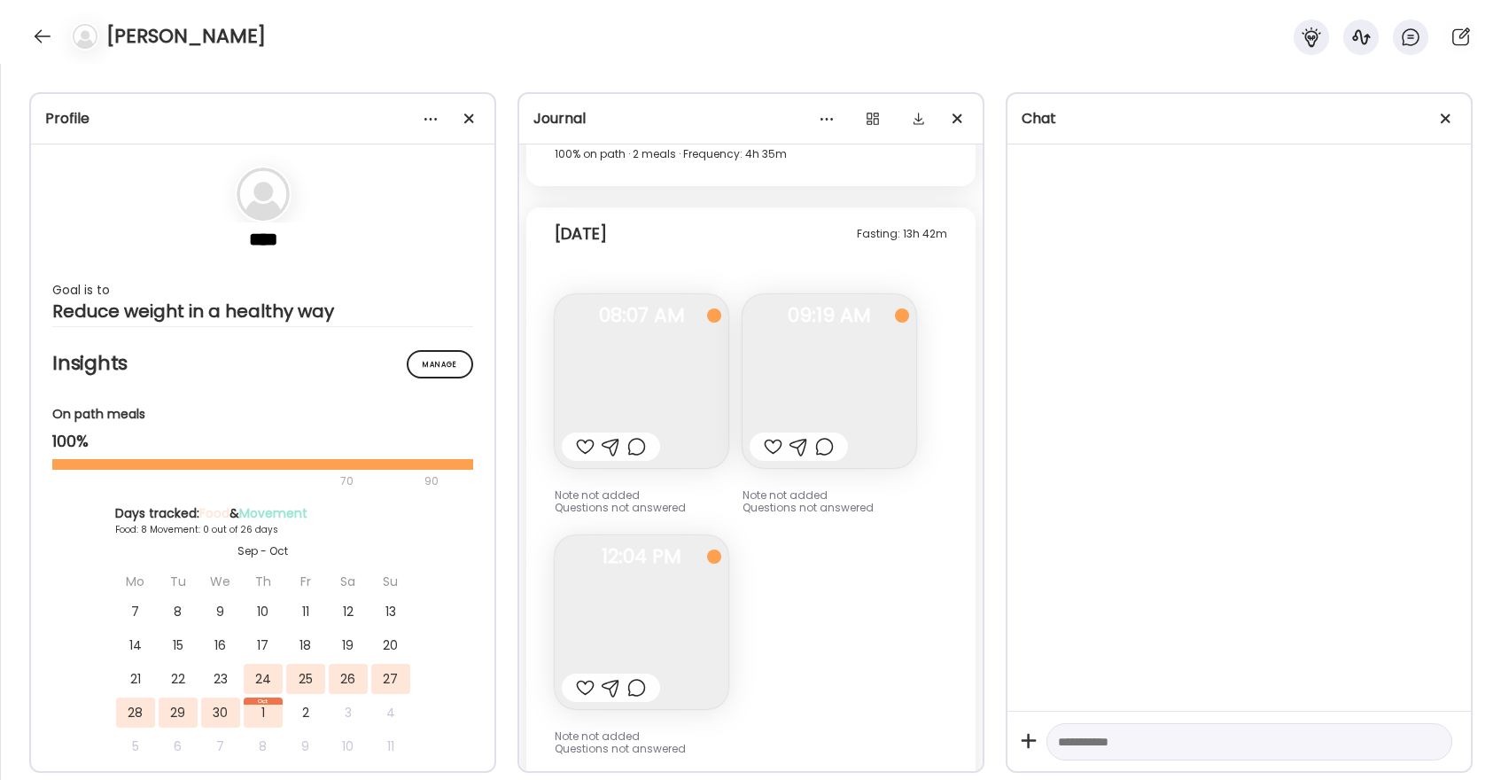
scroll to position [15682, 0]
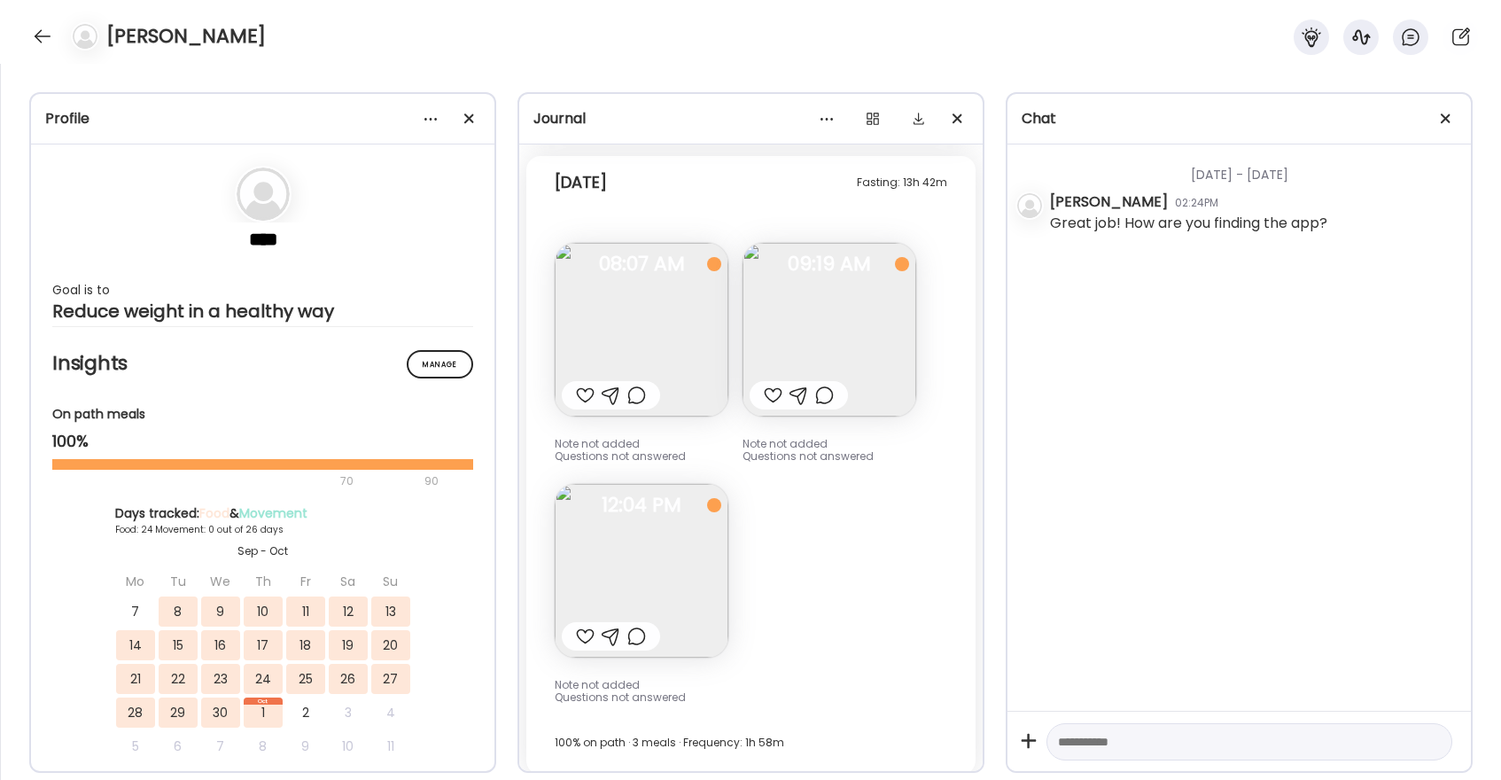
click at [771, 384] on div at bounding box center [773, 394] width 19 height 21
click at [588, 626] on div at bounding box center [585, 635] width 19 height 21
click at [586, 386] on div at bounding box center [585, 394] width 19 height 21
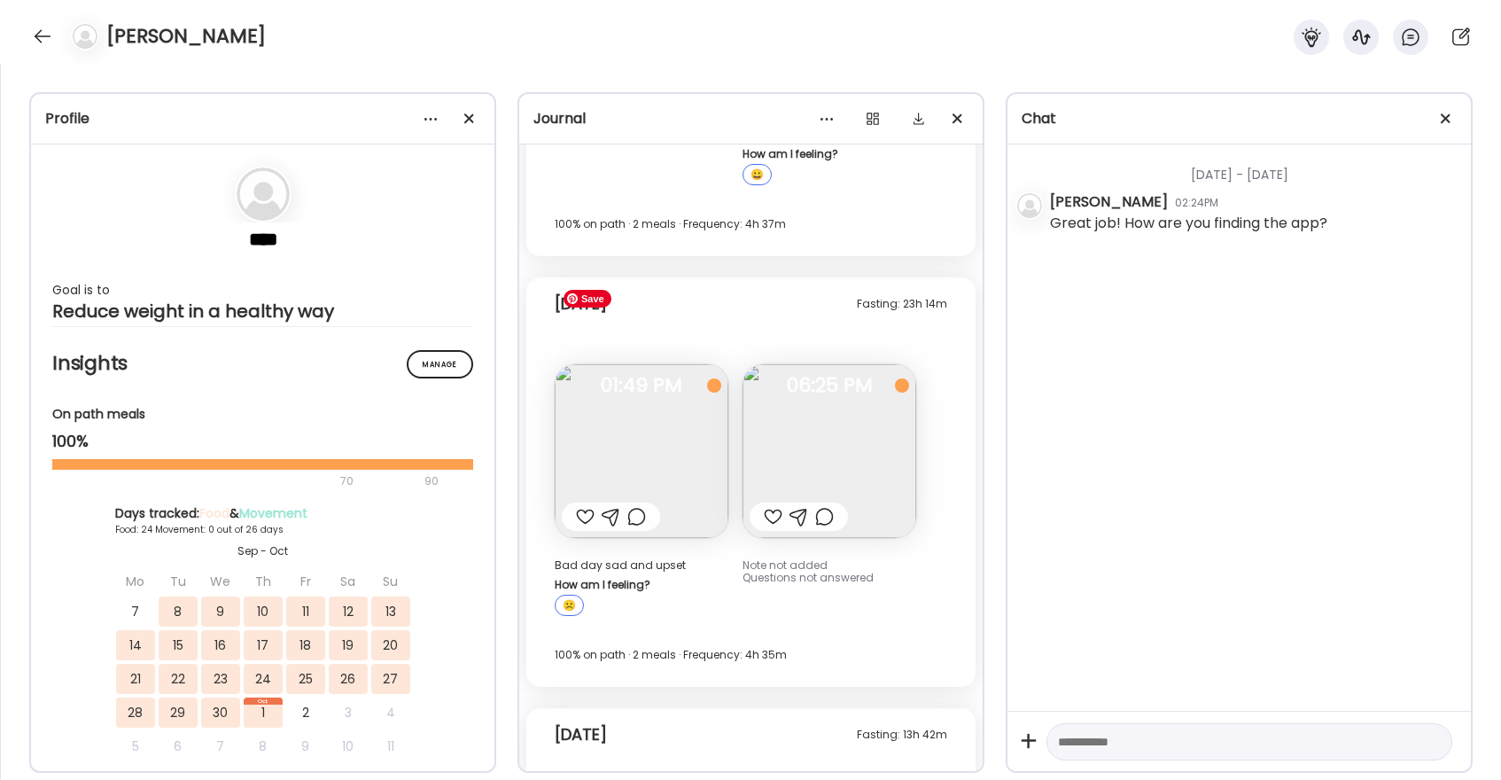
scroll to position [15126, 0]
click at [772, 509] on div at bounding box center [773, 519] width 19 height 21
click at [584, 518] on div at bounding box center [585, 519] width 19 height 21
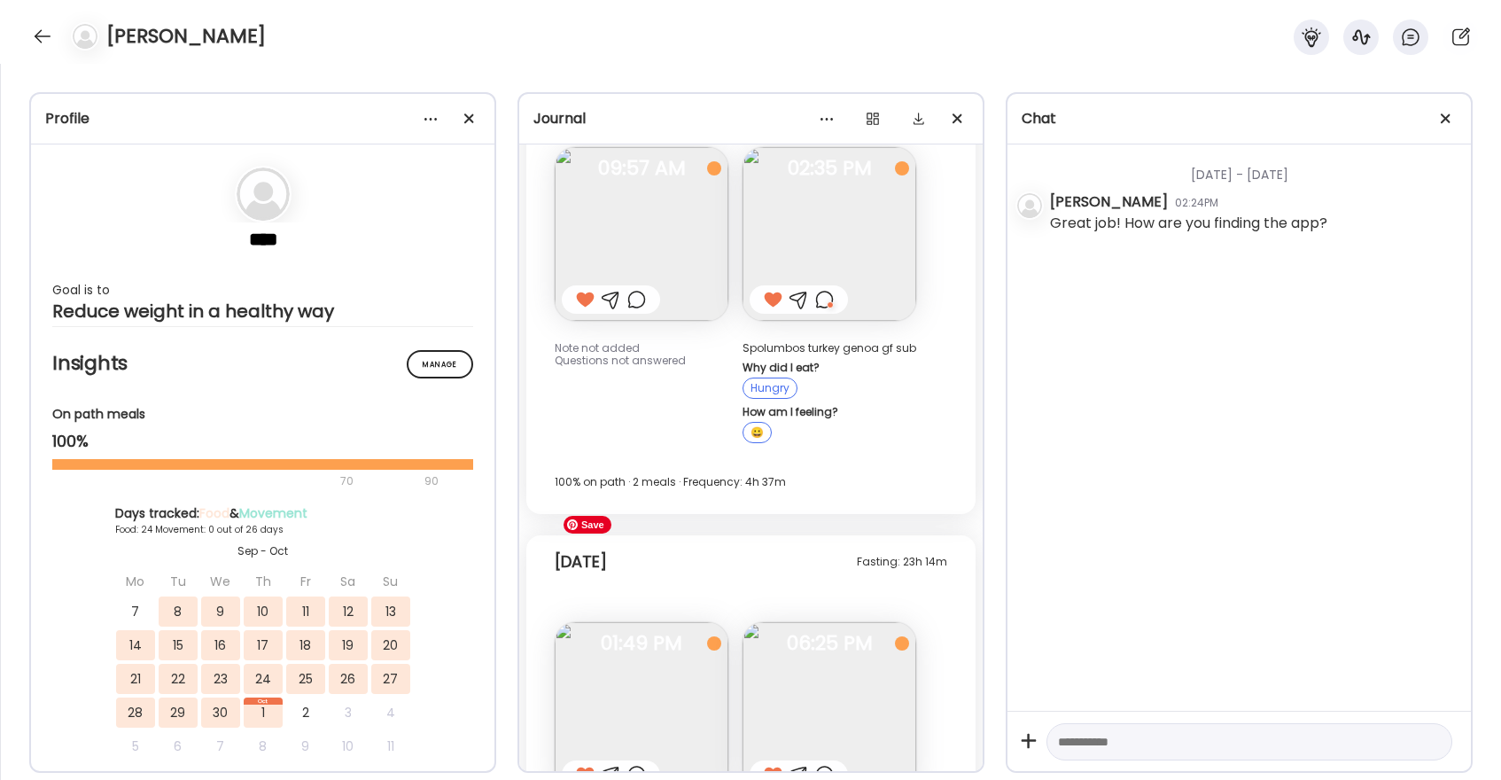
scroll to position [14870, 0]
click at [45, 34] on div at bounding box center [42, 36] width 28 height 28
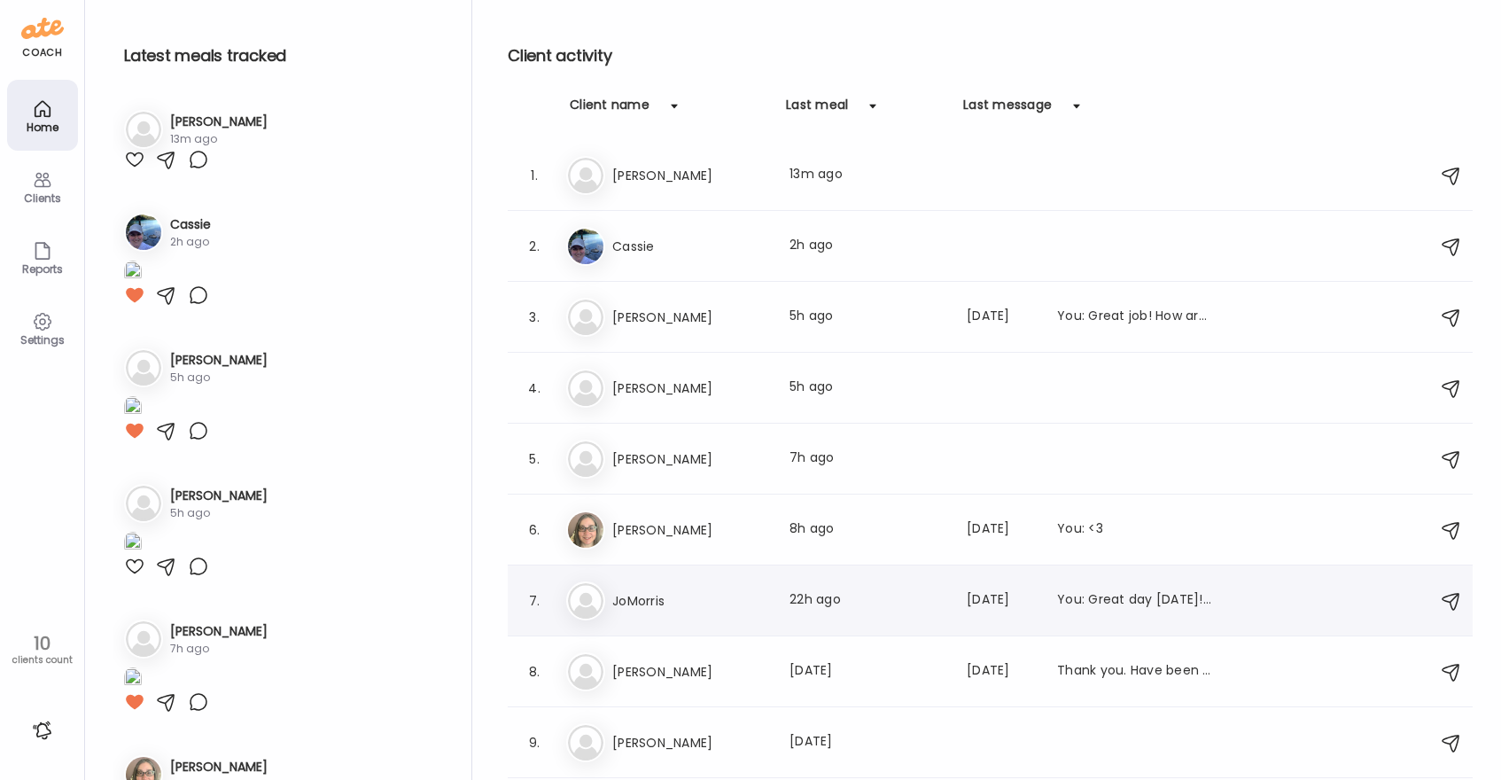
click at [642, 609] on h3 "JoMorris" at bounding box center [690, 600] width 156 height 21
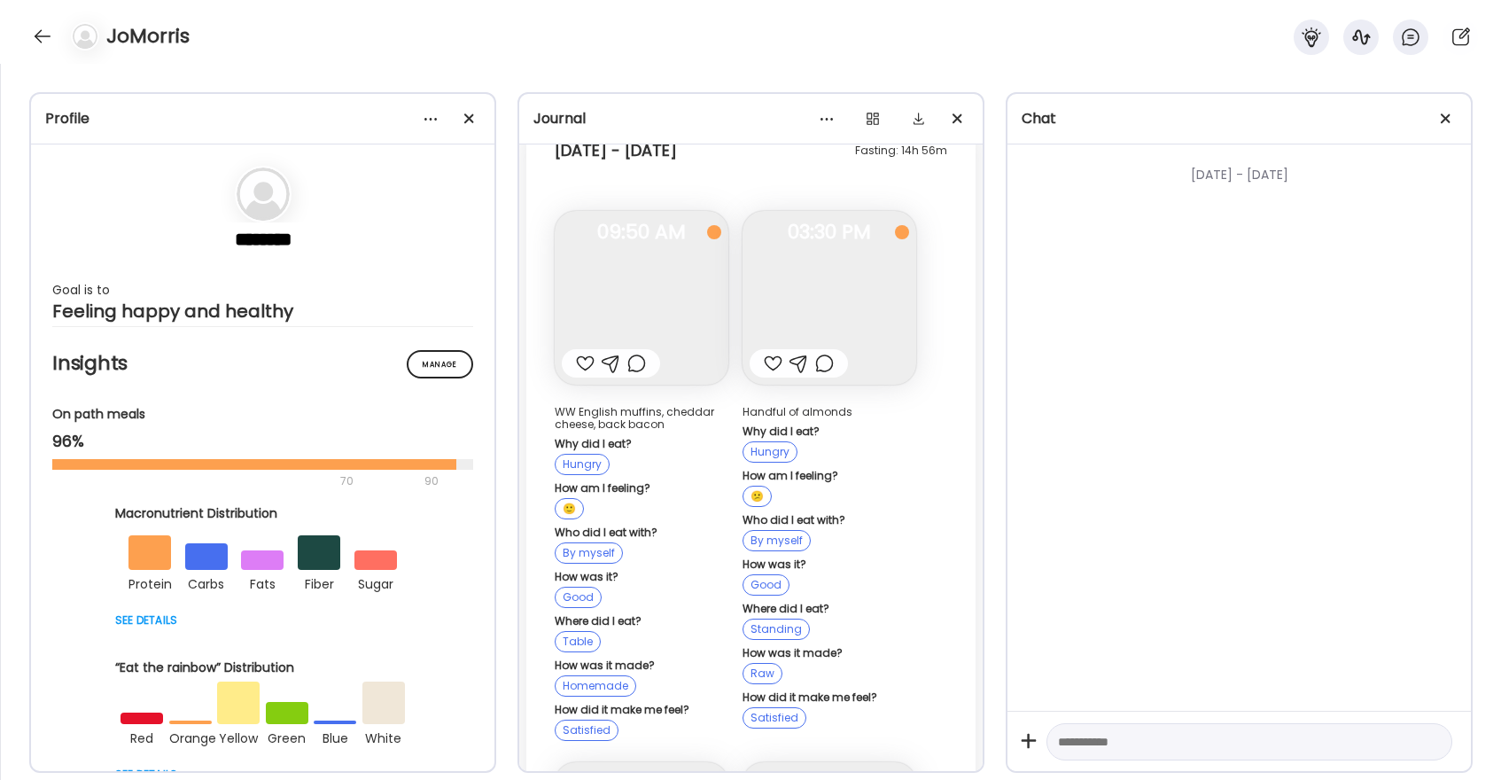
scroll to position [29379, 0]
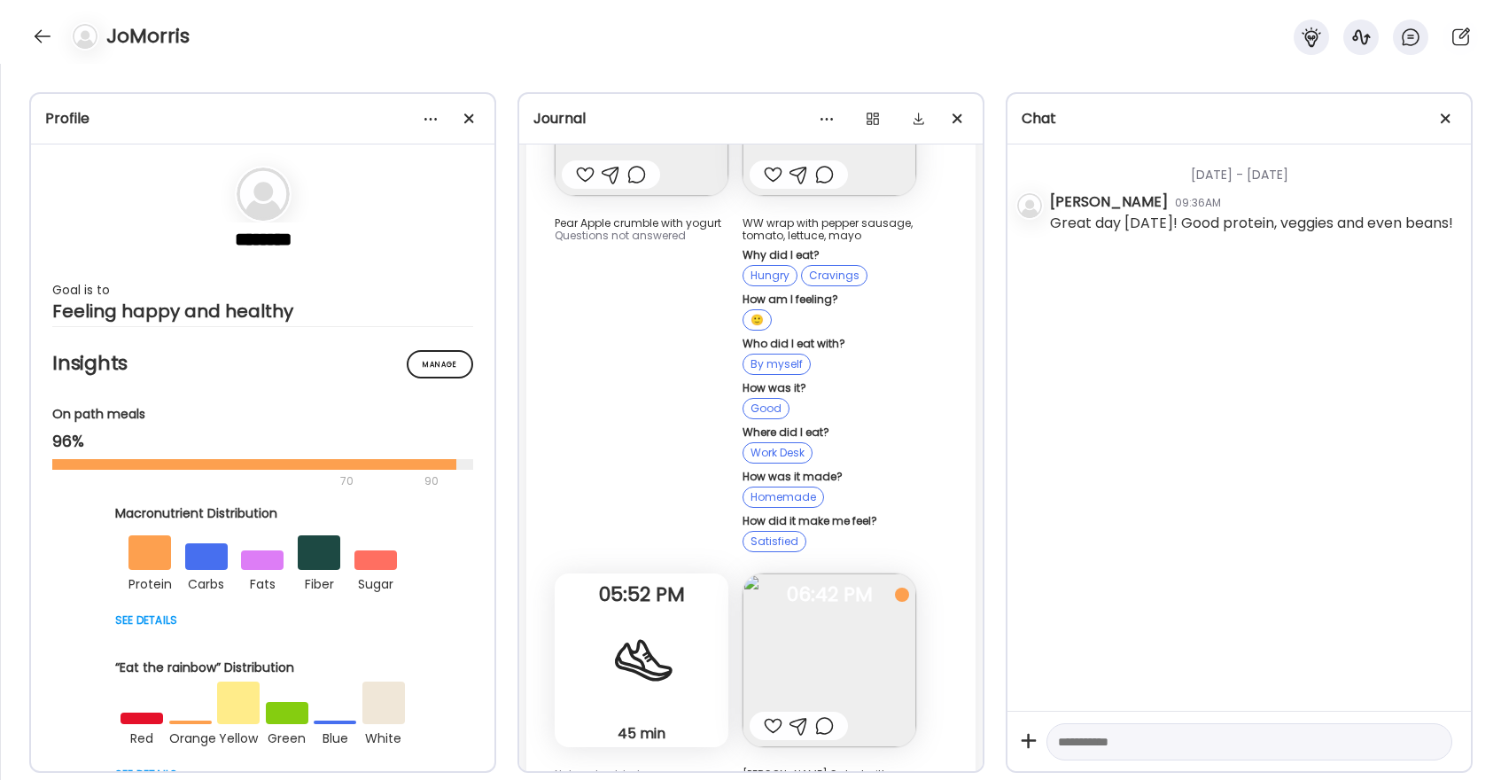
click at [770, 715] on div at bounding box center [773, 725] width 19 height 21
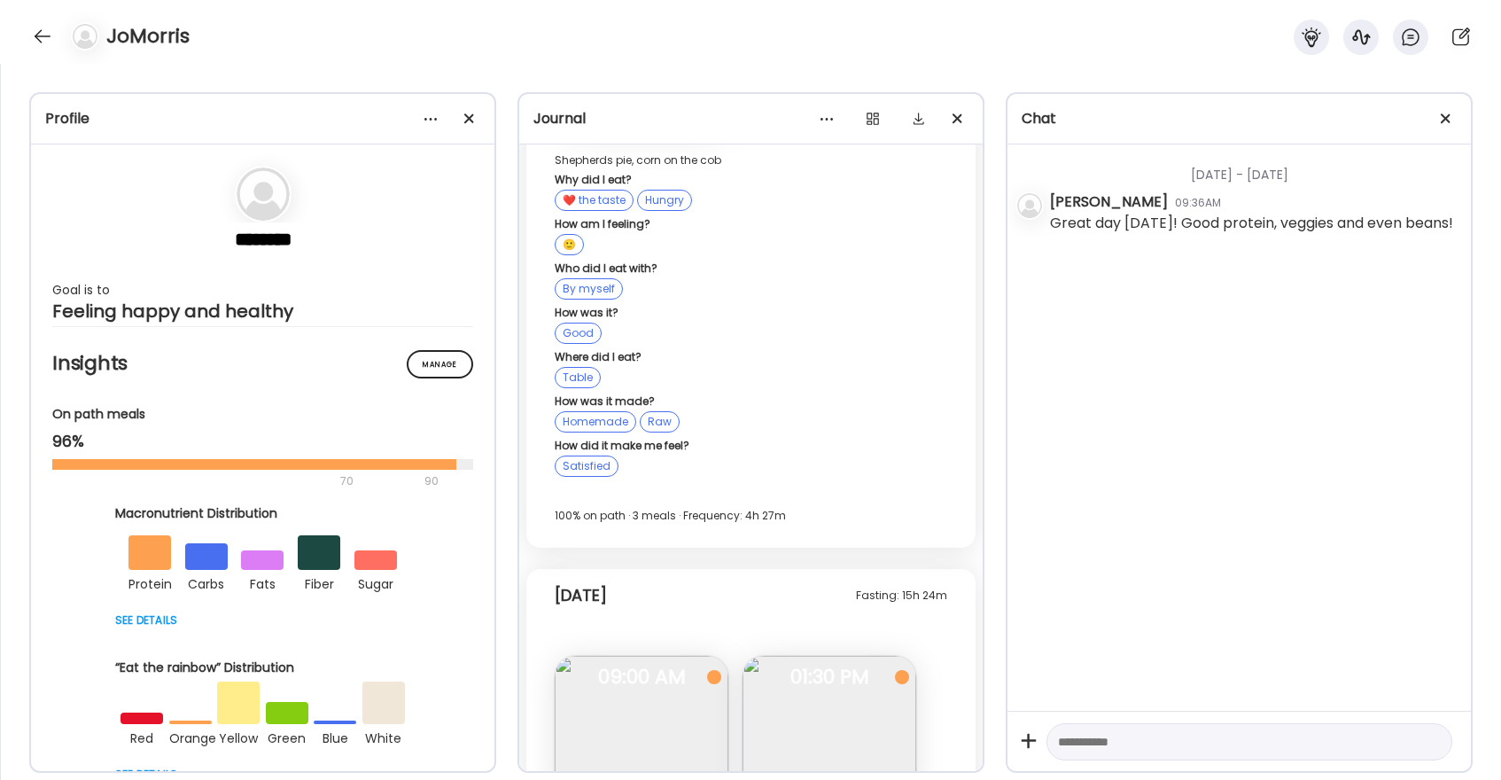
scroll to position [28657, 0]
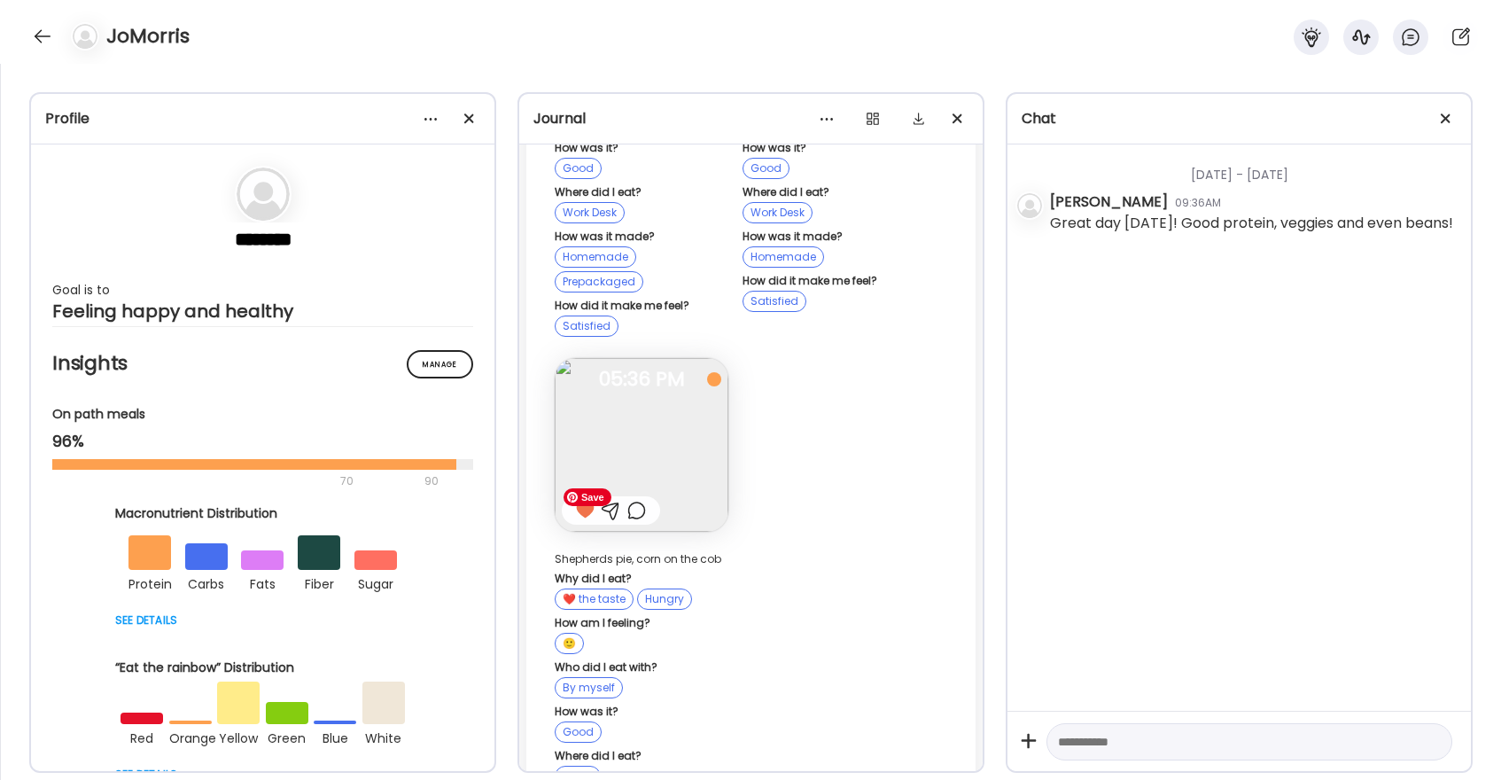
scroll to position [27962, 0]
